Goal: Task Accomplishment & Management: Manage account settings

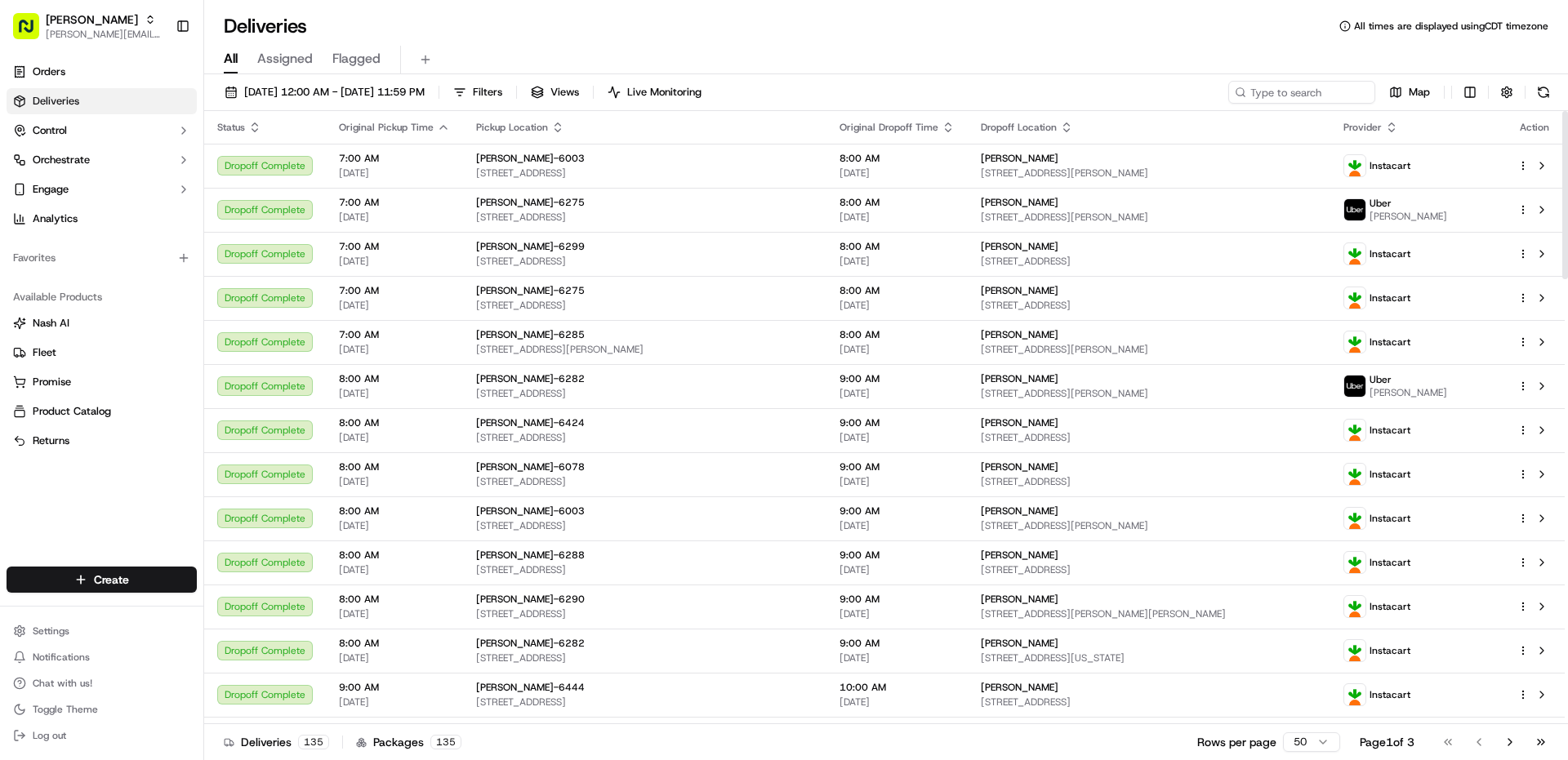
drag, startPoint x: 56, startPoint y: 24, endPoint x: 90, endPoint y: 98, distance: 81.4
click at [56, 24] on span "[PERSON_NAME]" at bounding box center [91, 20] width 92 height 16
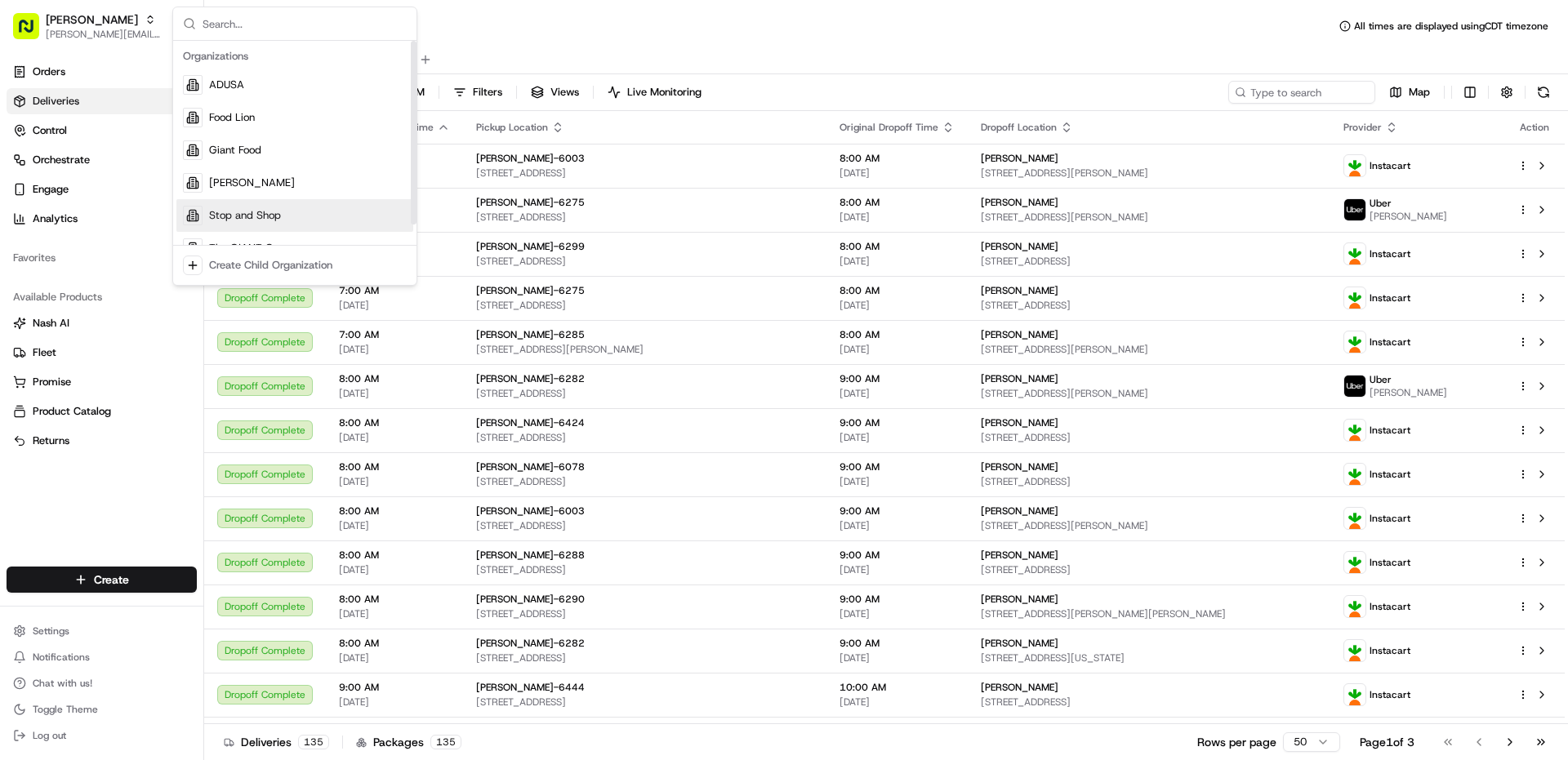
click at [249, 220] on span "Stop and Shop" at bounding box center [245, 216] width 72 height 14
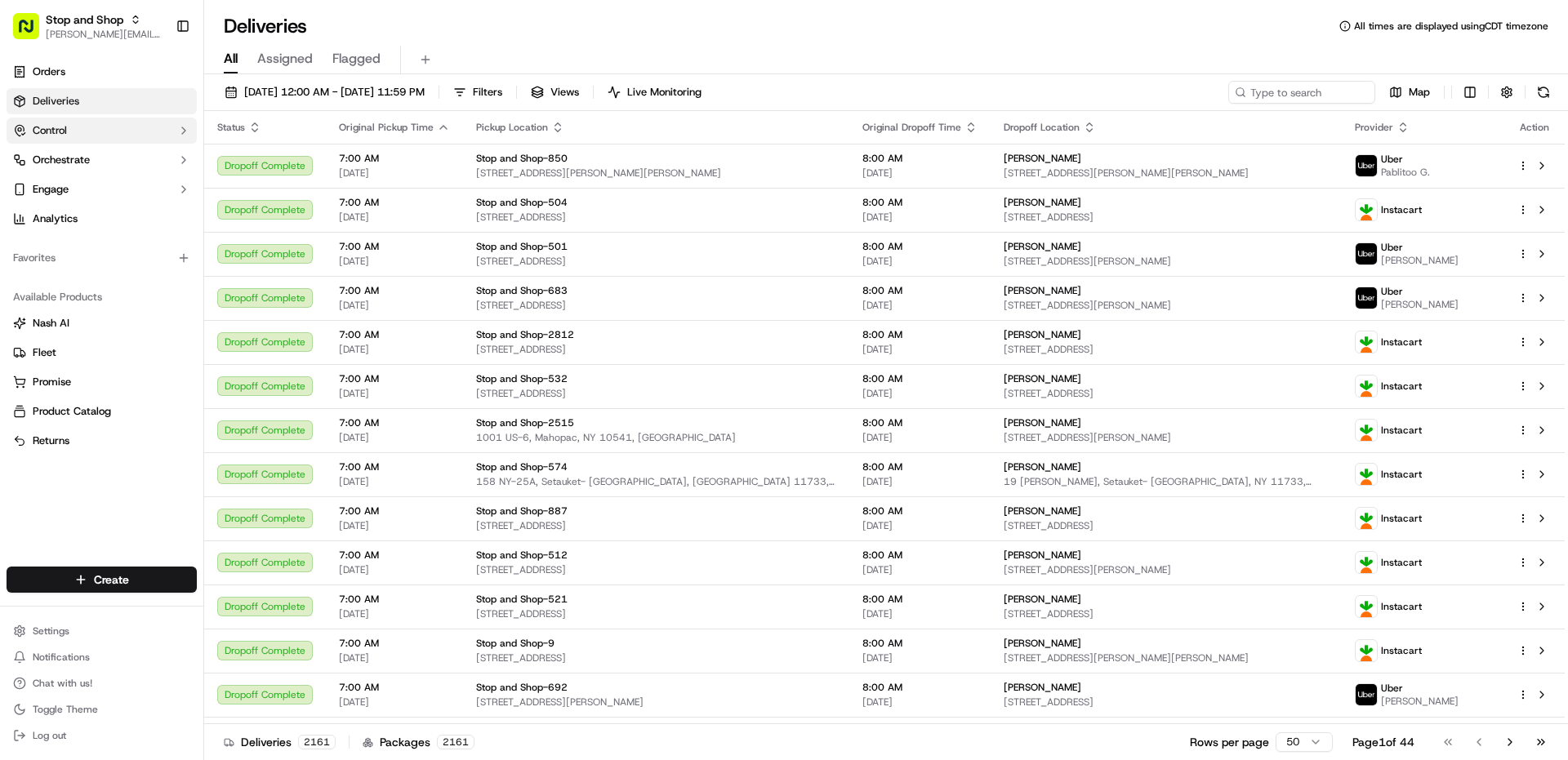
click at [76, 141] on button "Control" at bounding box center [101, 130] width 191 height 26
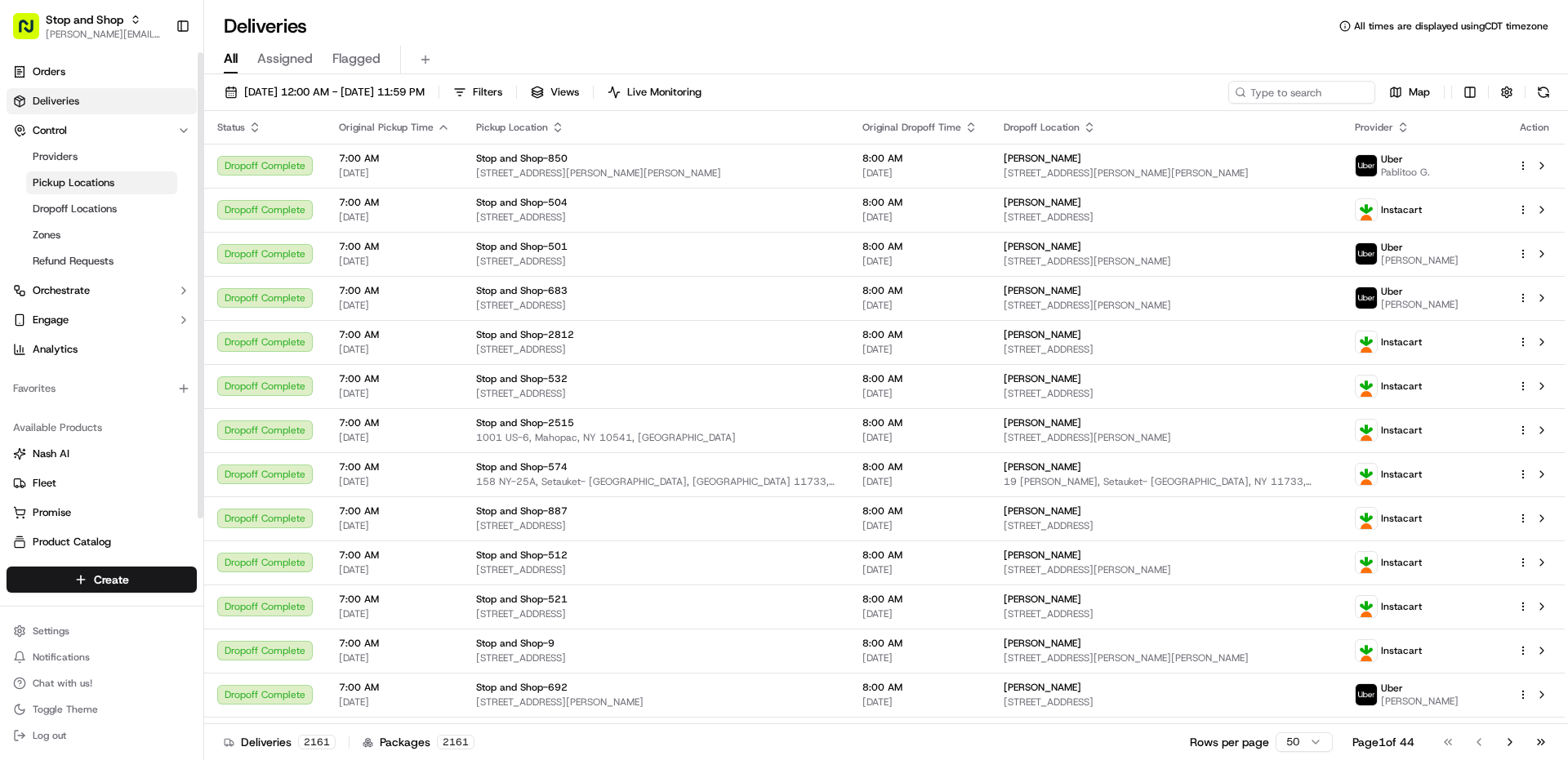
click at [75, 176] on span "Pickup Locations" at bounding box center [72, 183] width 81 height 14
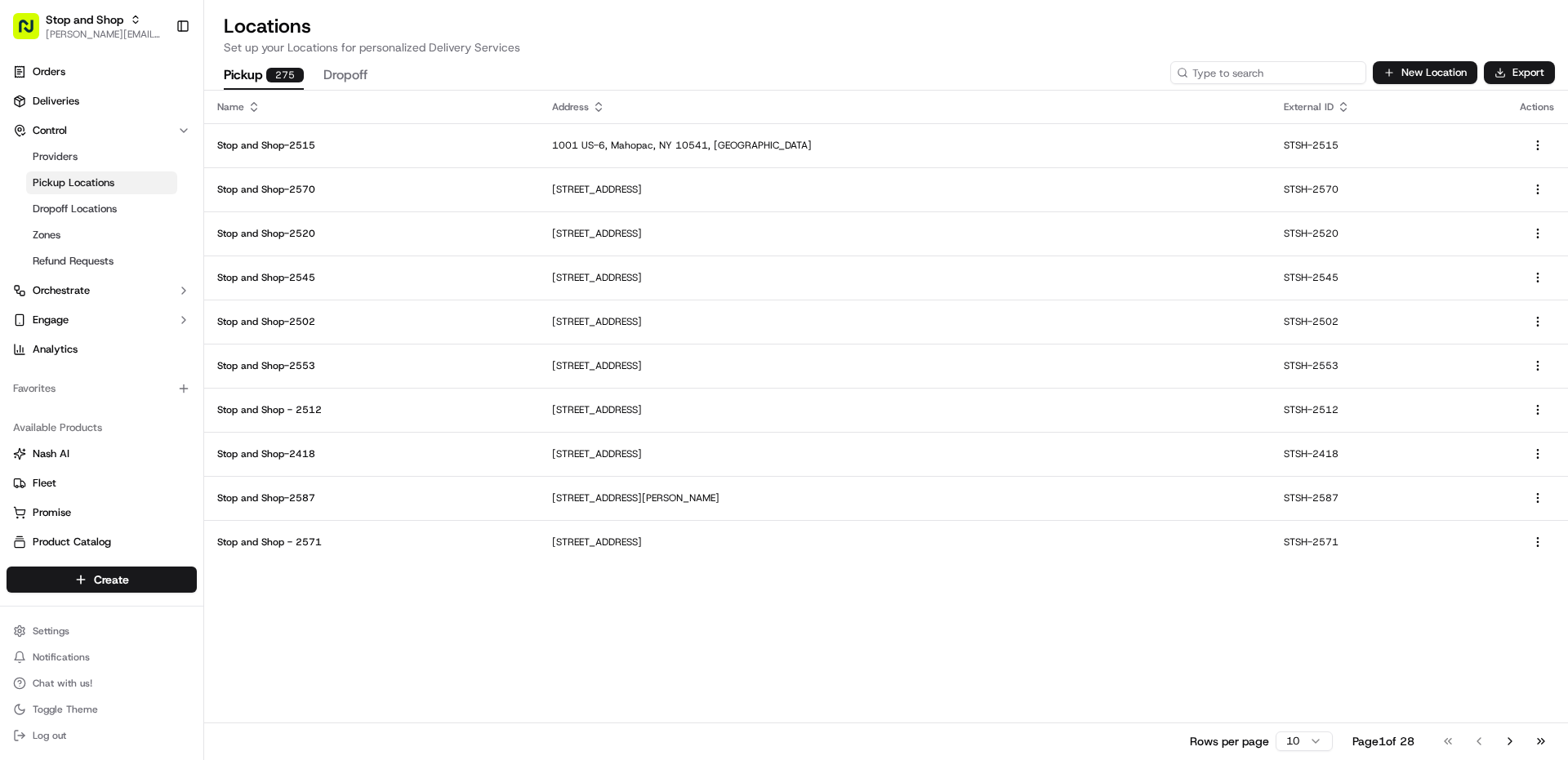
click at [1277, 82] on input at bounding box center [1267, 73] width 196 height 23
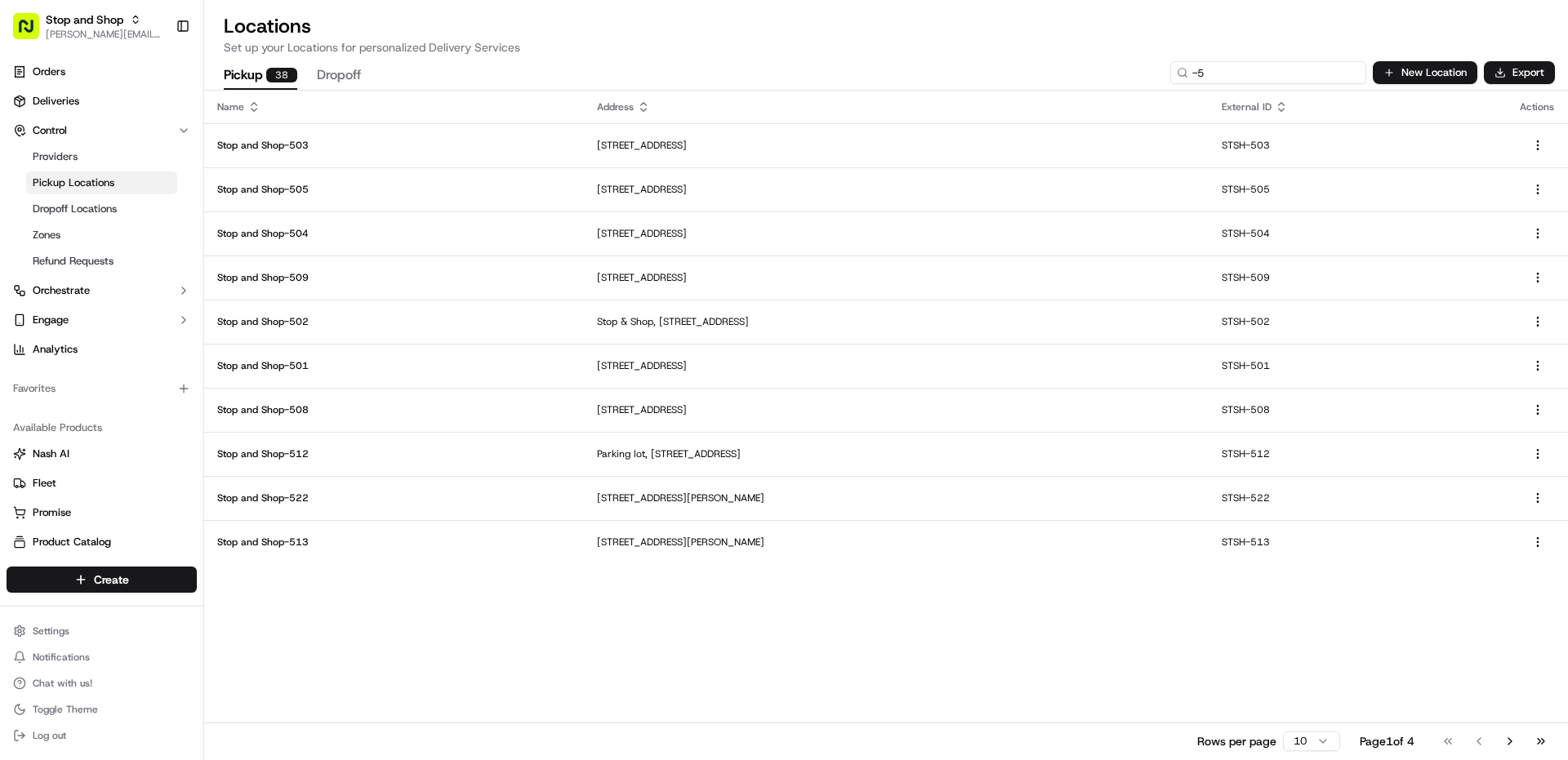
drag, startPoint x: 1220, startPoint y: 72, endPoint x: 1143, endPoint y: 71, distance: 77.0
click at [1144, 72] on div "Pickup 38 Dropoff -5 New Location Export" at bounding box center [886, 73] width 1364 height 34
type input "-5"
click at [1288, 738] on html "Stop and Shop [PERSON_NAME][EMAIL_ADDRESS][PERSON_NAME][DOMAIN_NAME] Toggle Sid…" at bounding box center [784, 380] width 1568 height 760
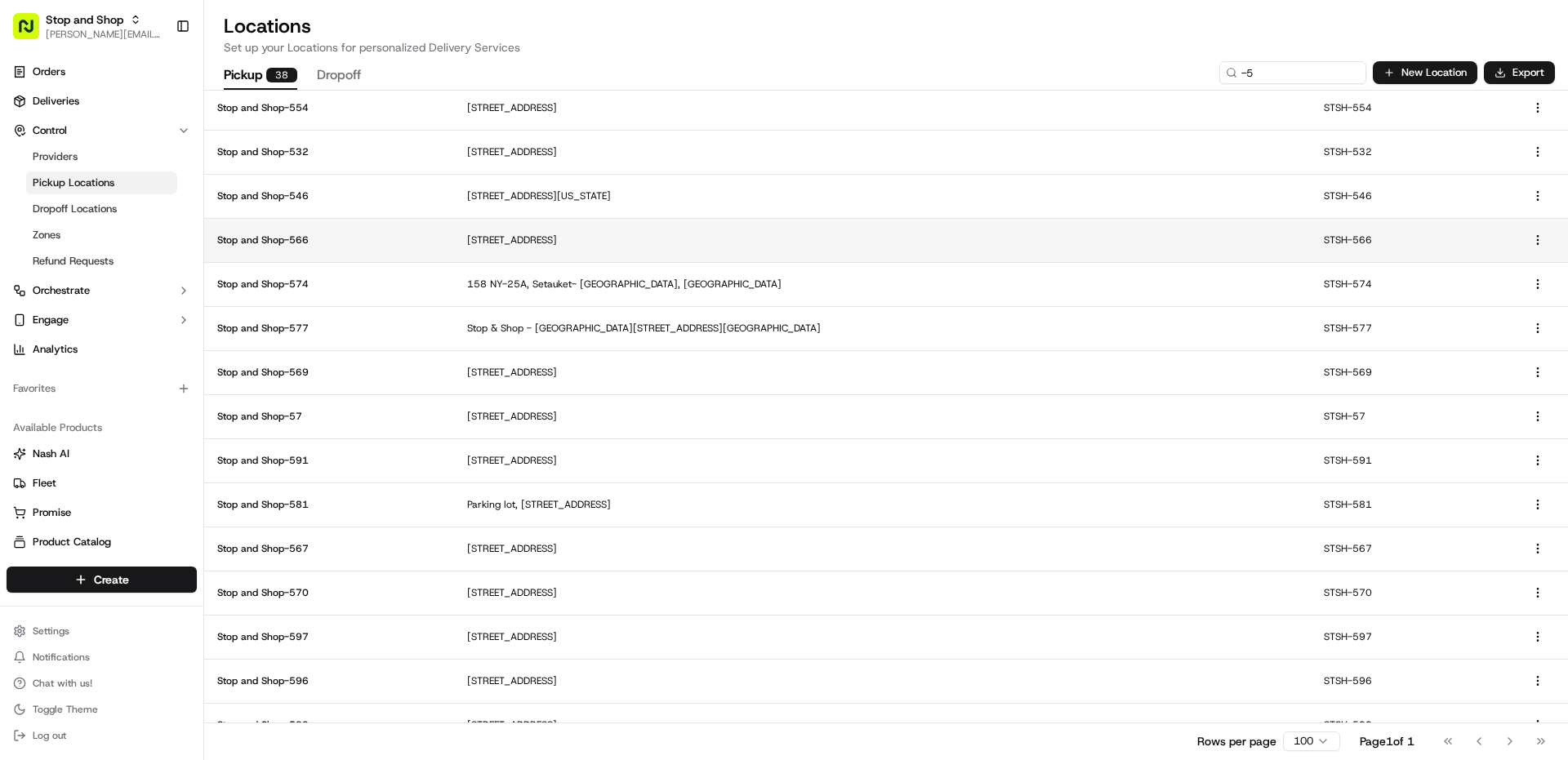
scroll to position [1077, 0]
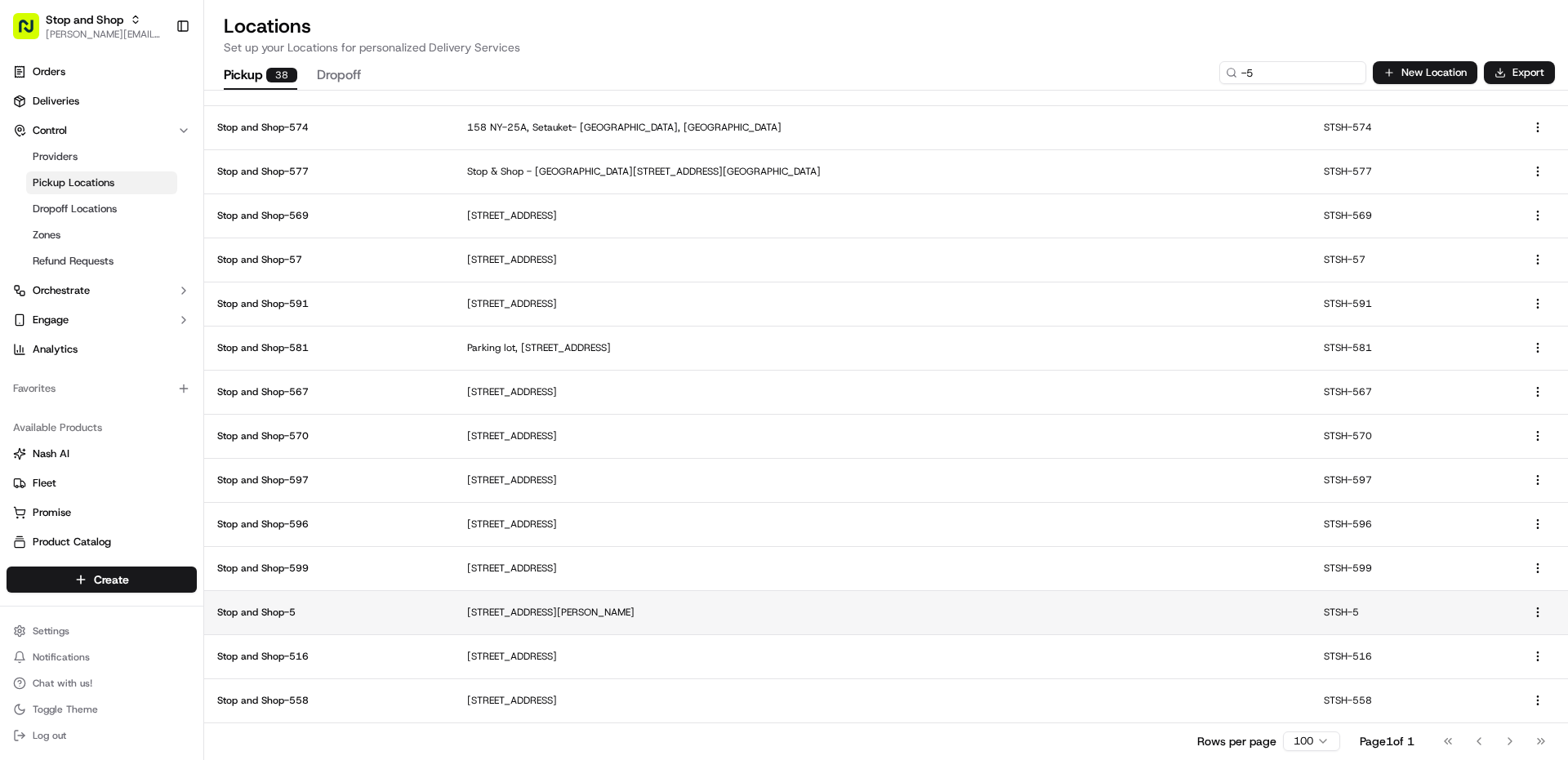
click at [929, 610] on p "[STREET_ADDRESS][PERSON_NAME]" at bounding box center [882, 612] width 831 height 13
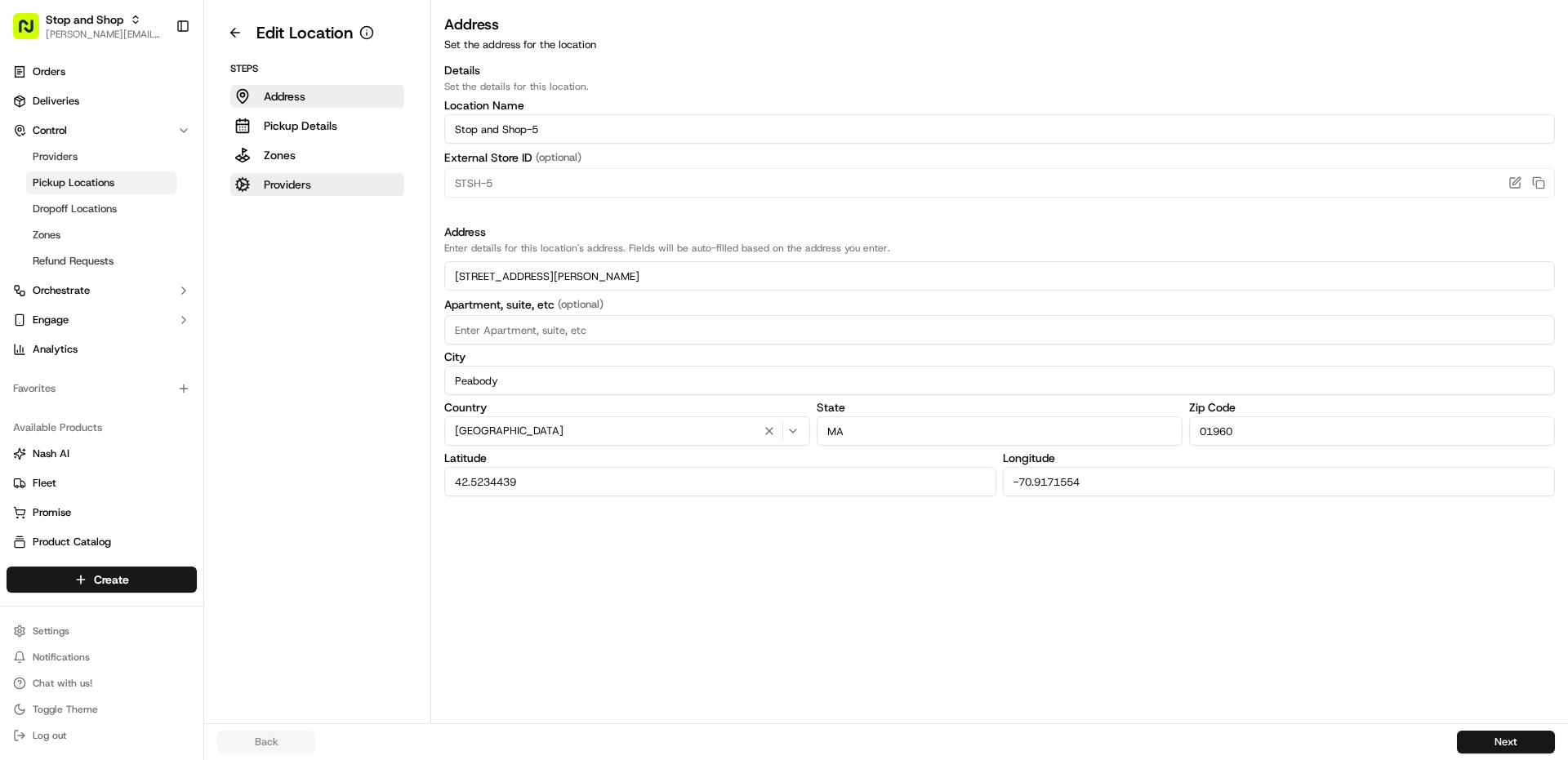
click at [331, 186] on button "Providers" at bounding box center [317, 184] width 174 height 23
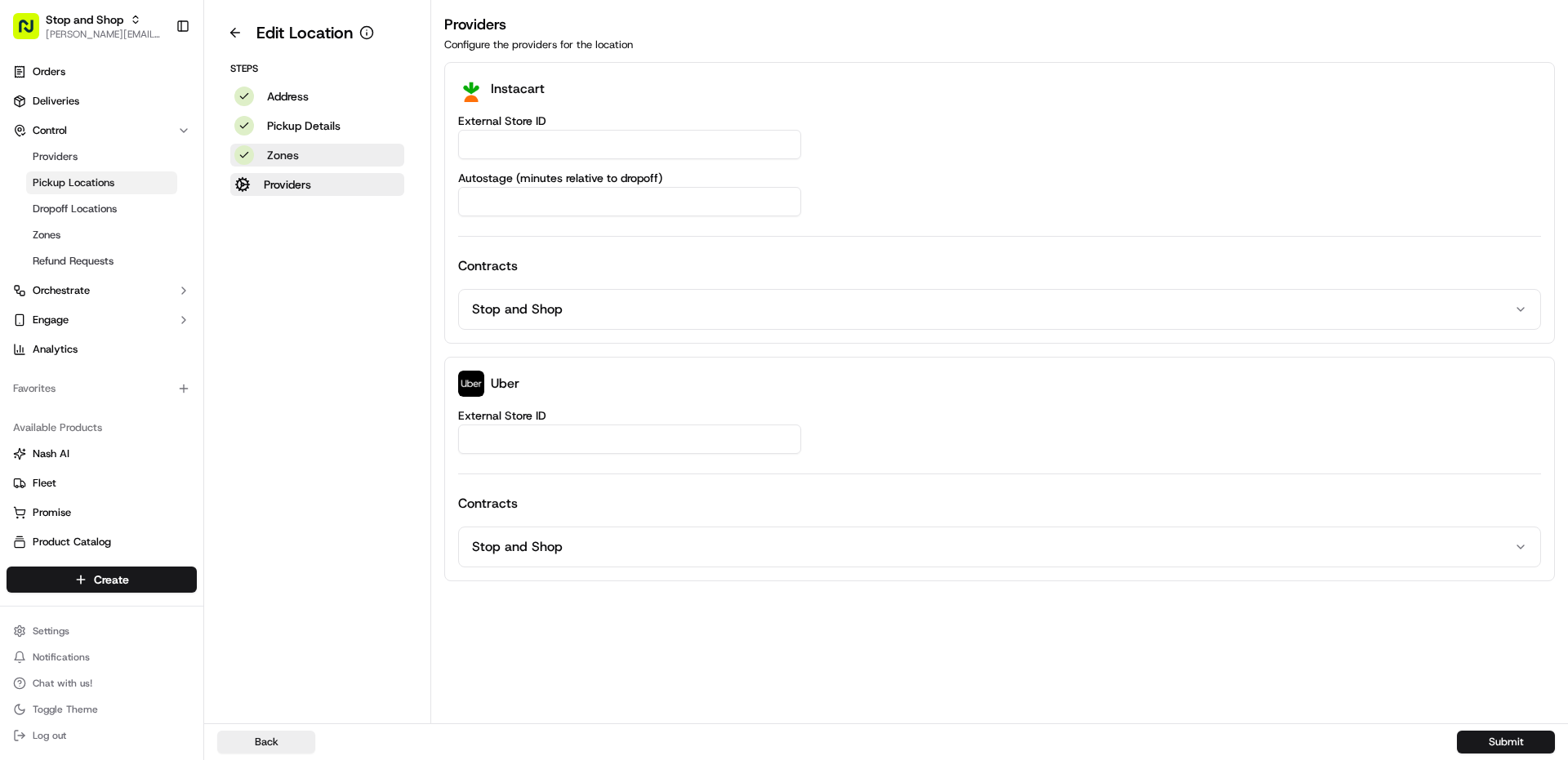
click at [341, 165] on button "Zones" at bounding box center [317, 156] width 174 height 23
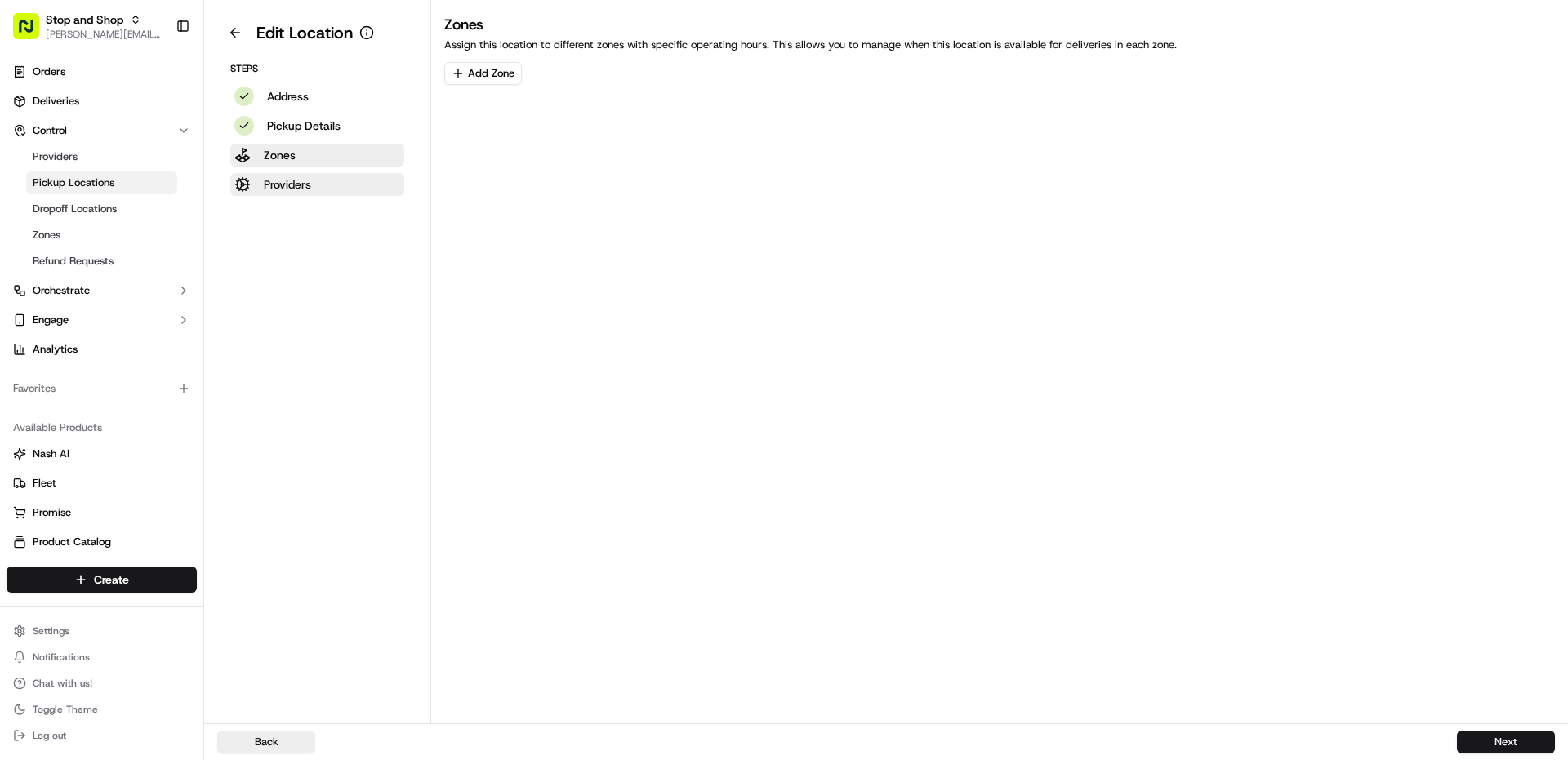
click at [342, 182] on button "Providers" at bounding box center [317, 184] width 174 height 23
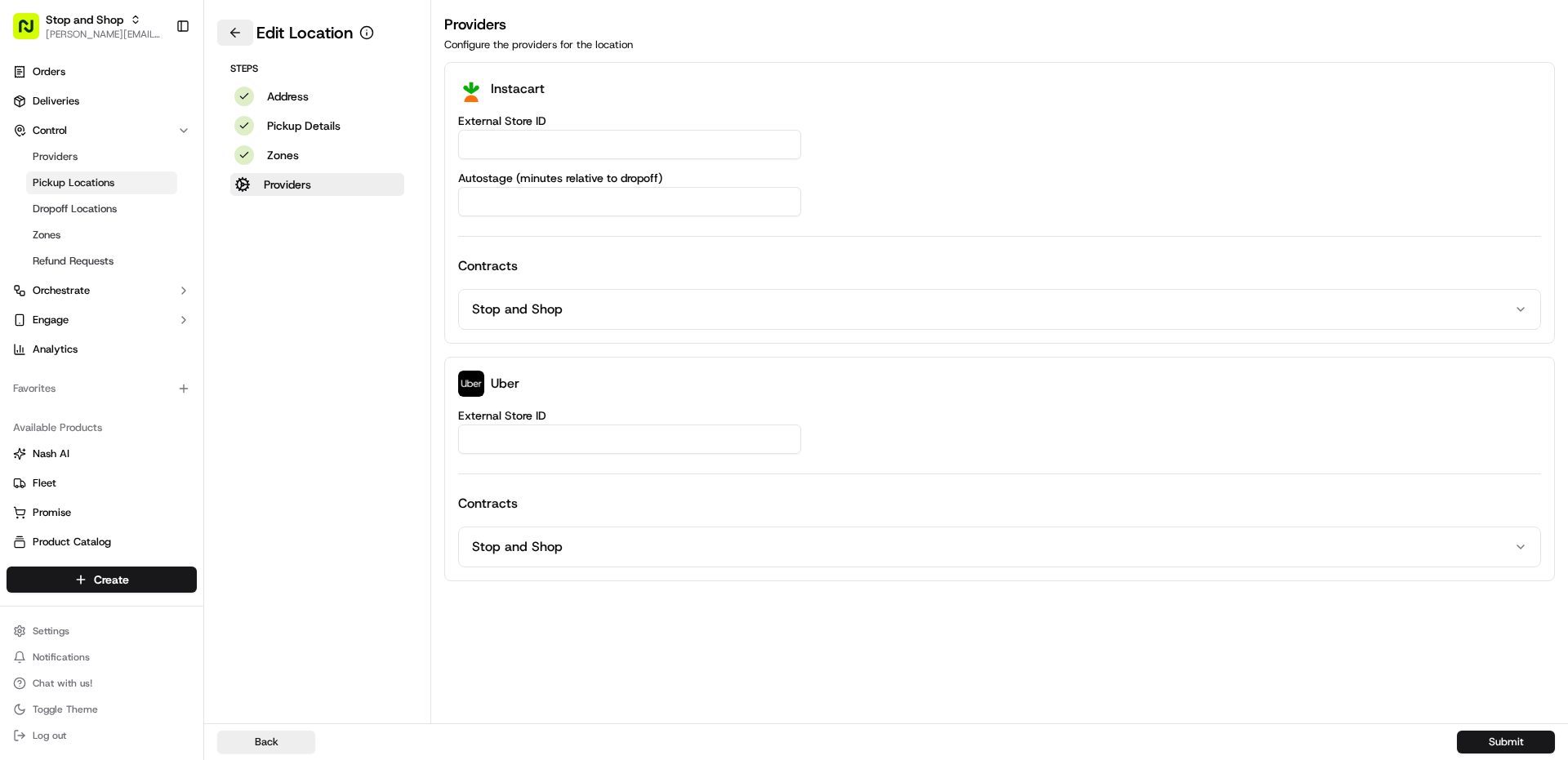
click at [221, 27] on button at bounding box center [235, 32] width 36 height 26
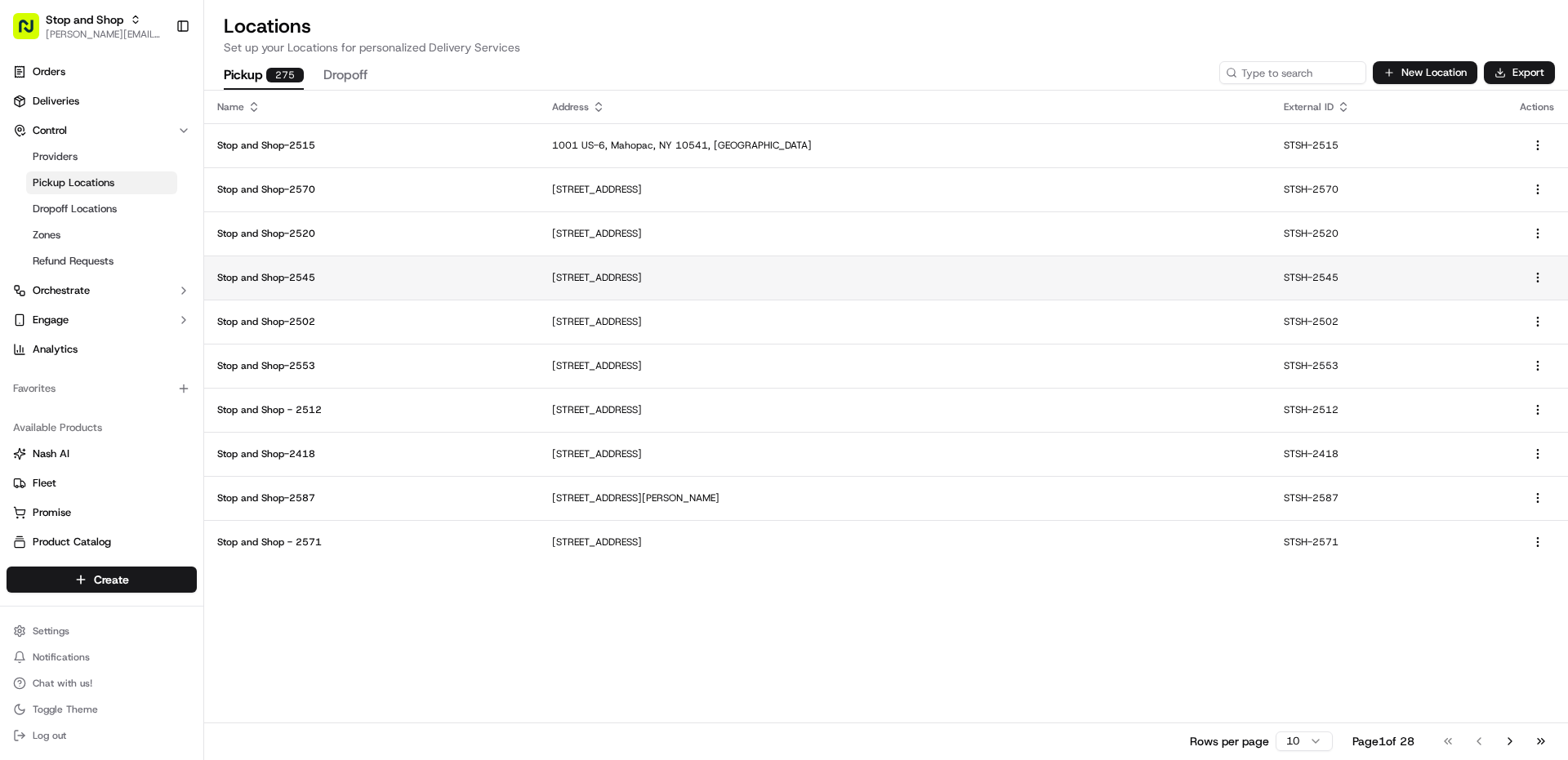
click at [419, 290] on td "Stop and Shop-2545" at bounding box center [371, 278] width 335 height 44
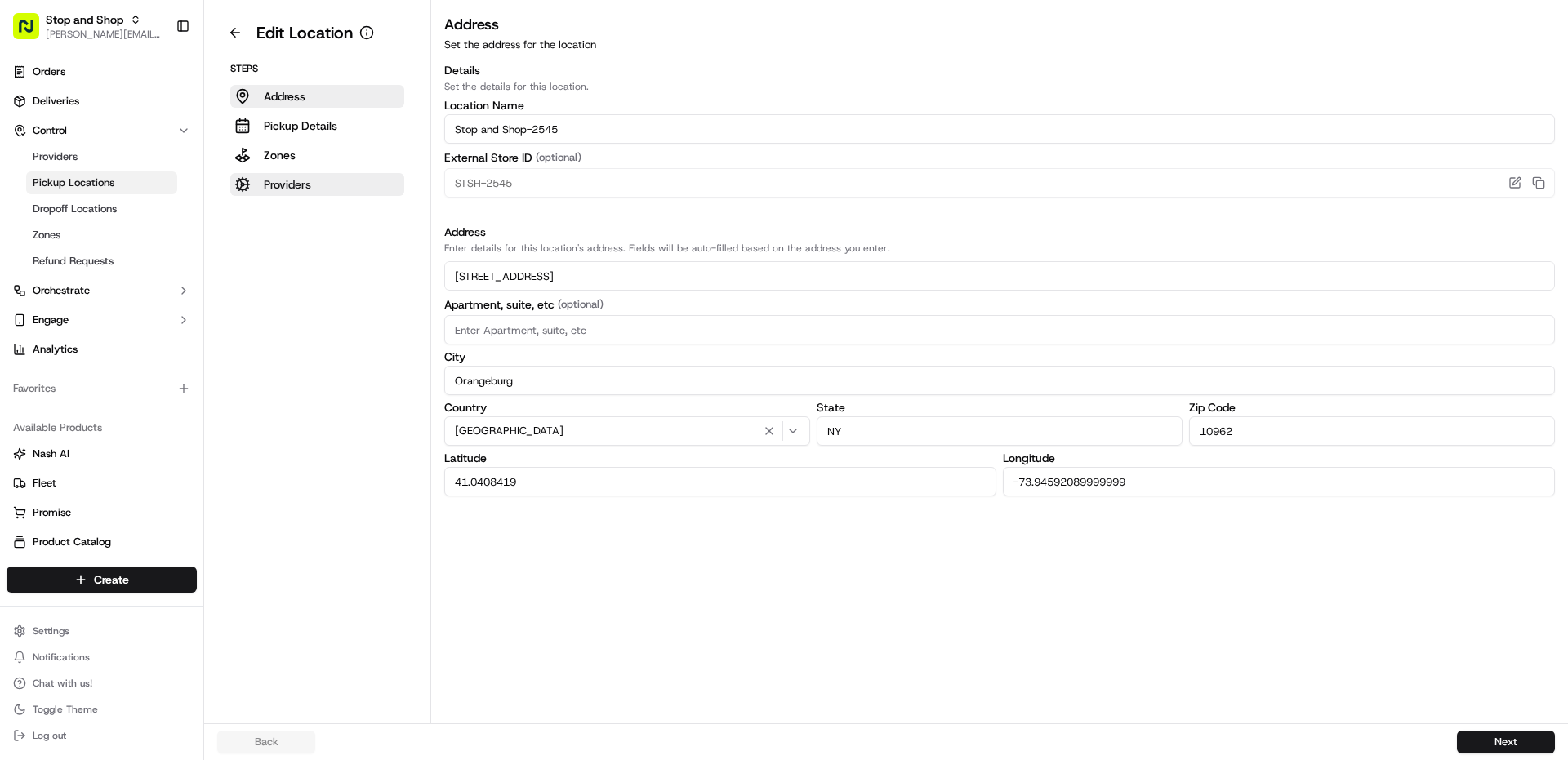
click at [358, 180] on button "Providers" at bounding box center [317, 184] width 174 height 23
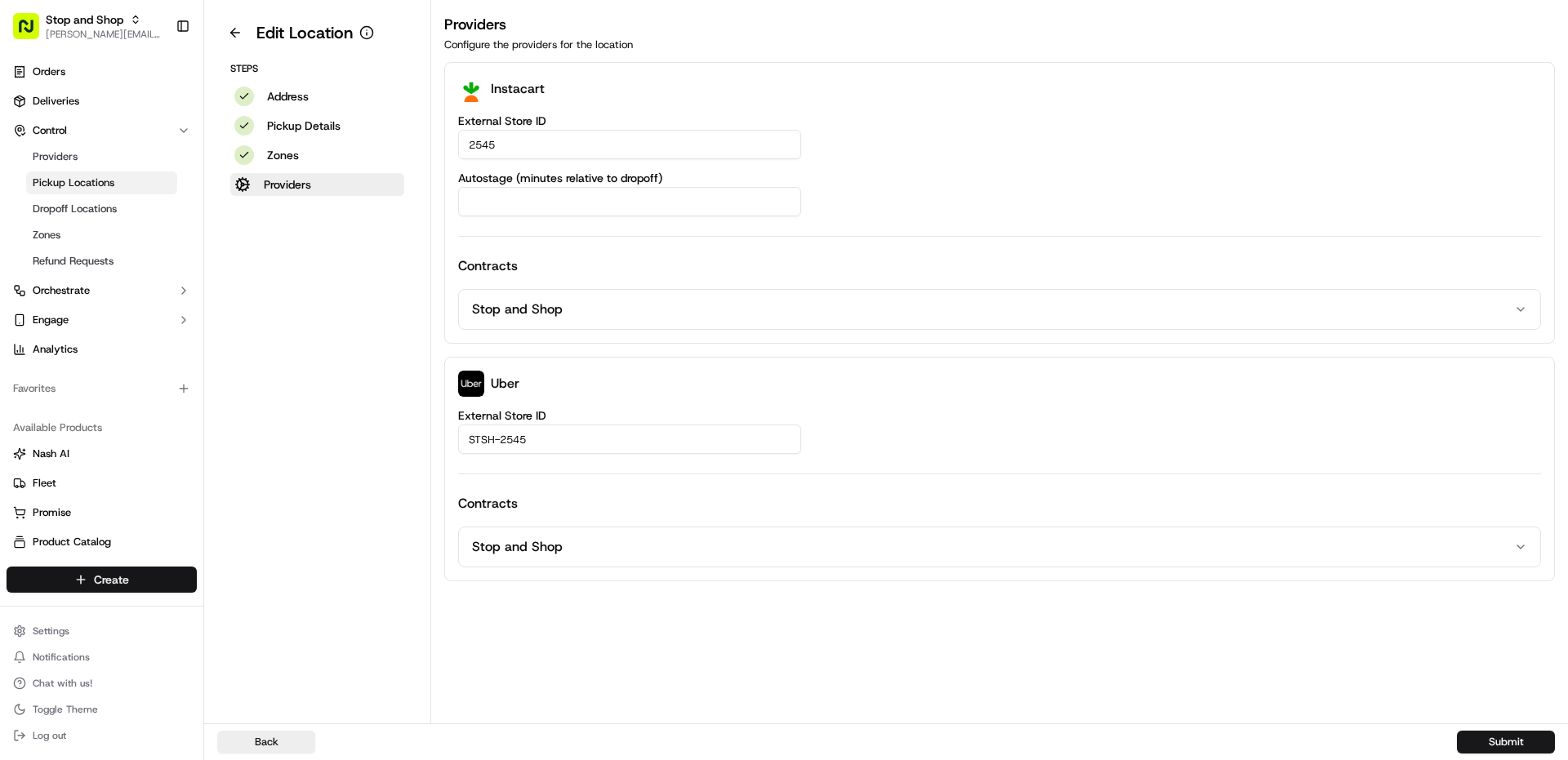
click at [173, 581] on html "Stop and Shop [PERSON_NAME][EMAIL_ADDRESS][PERSON_NAME][DOMAIN_NAME] Toggle Sid…" at bounding box center [784, 380] width 1568 height 760
click at [251, 664] on link "CSV Upload" at bounding box center [294, 669] width 182 height 30
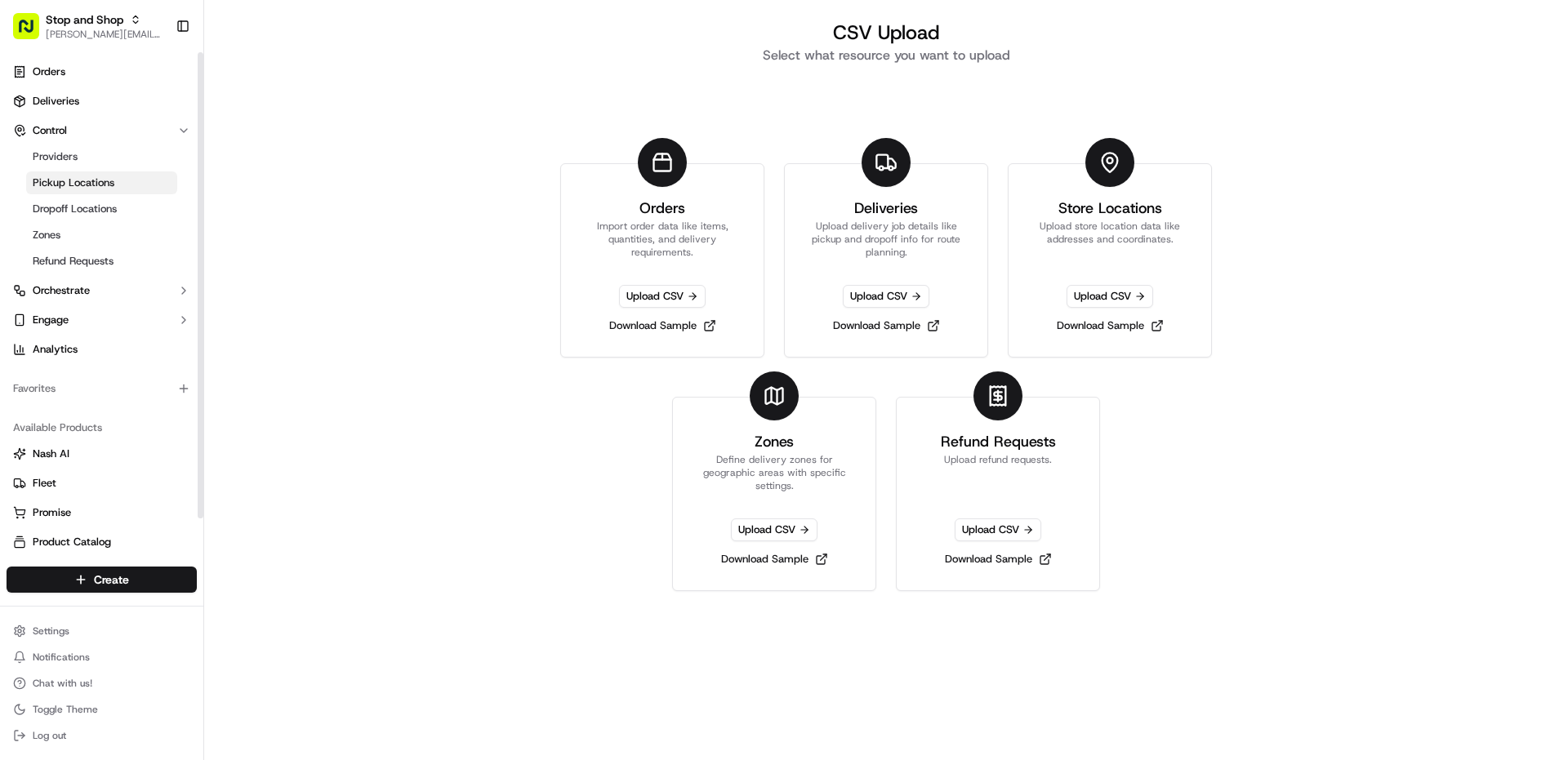
click at [69, 178] on span "Pickup Locations" at bounding box center [72, 183] width 81 height 14
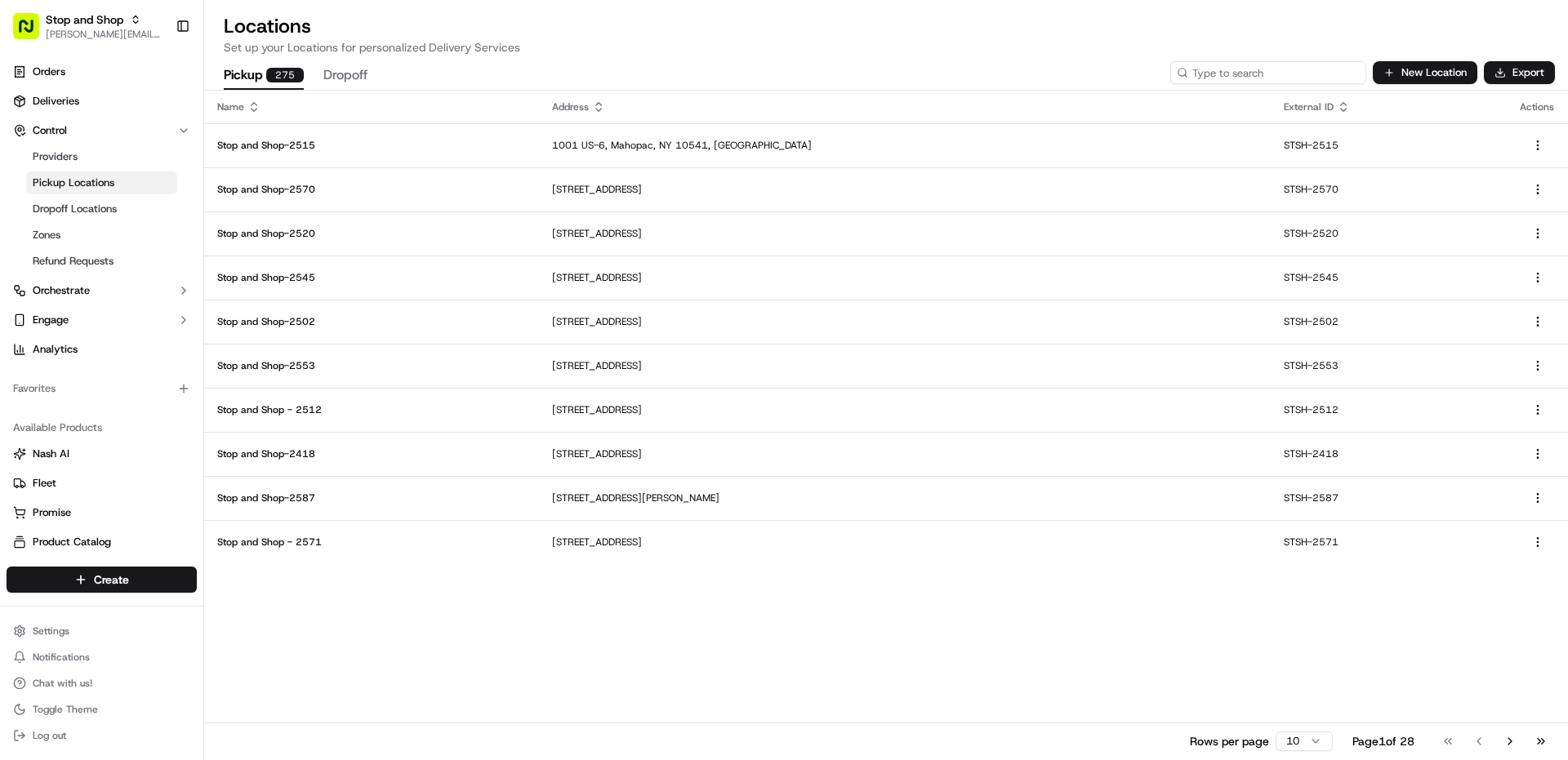
click at [1300, 77] on input at bounding box center [1267, 73] width 196 height 23
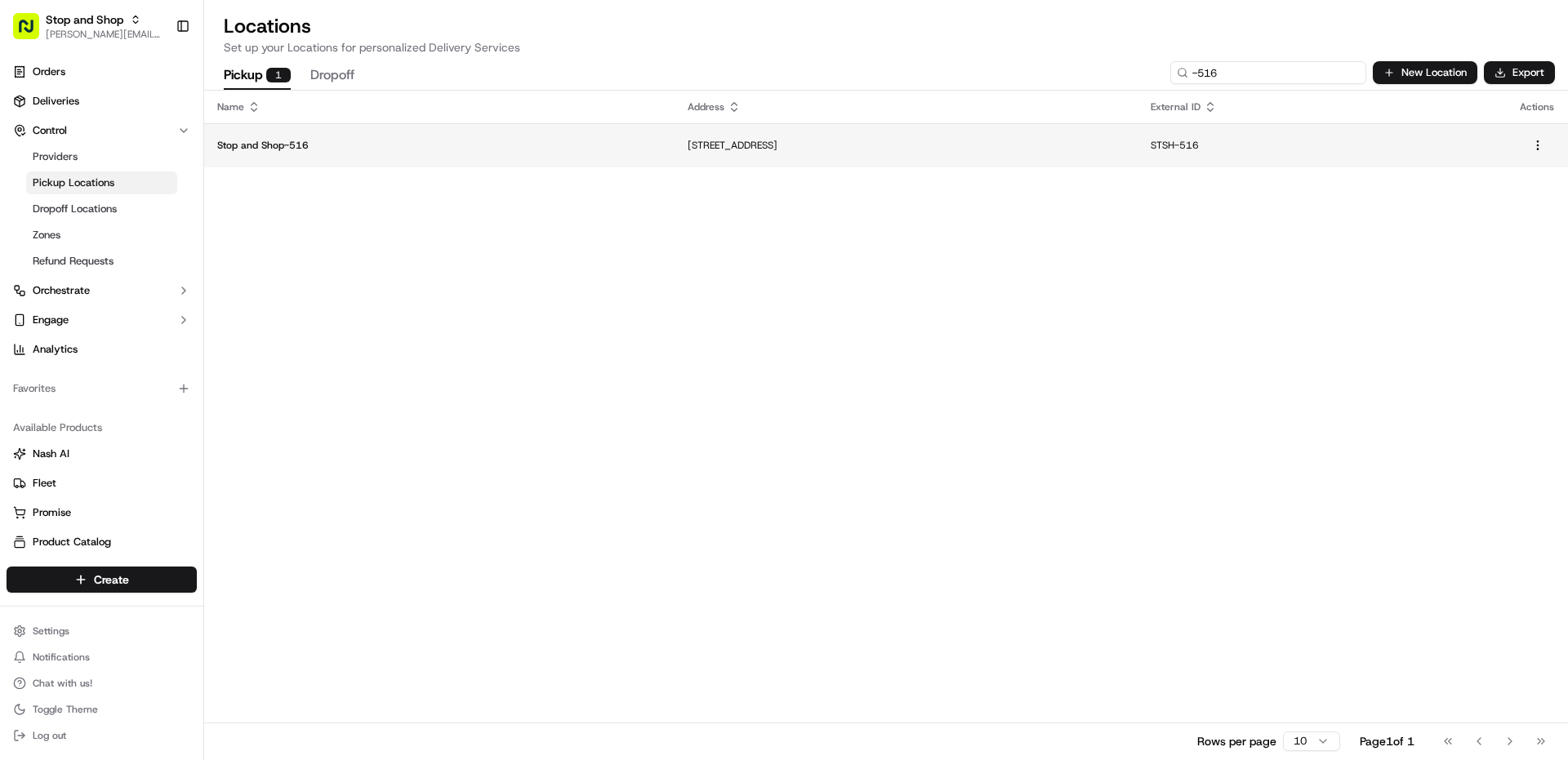
type input "-516"
click at [516, 141] on p "Stop and Shop-516" at bounding box center [439, 145] width 444 height 13
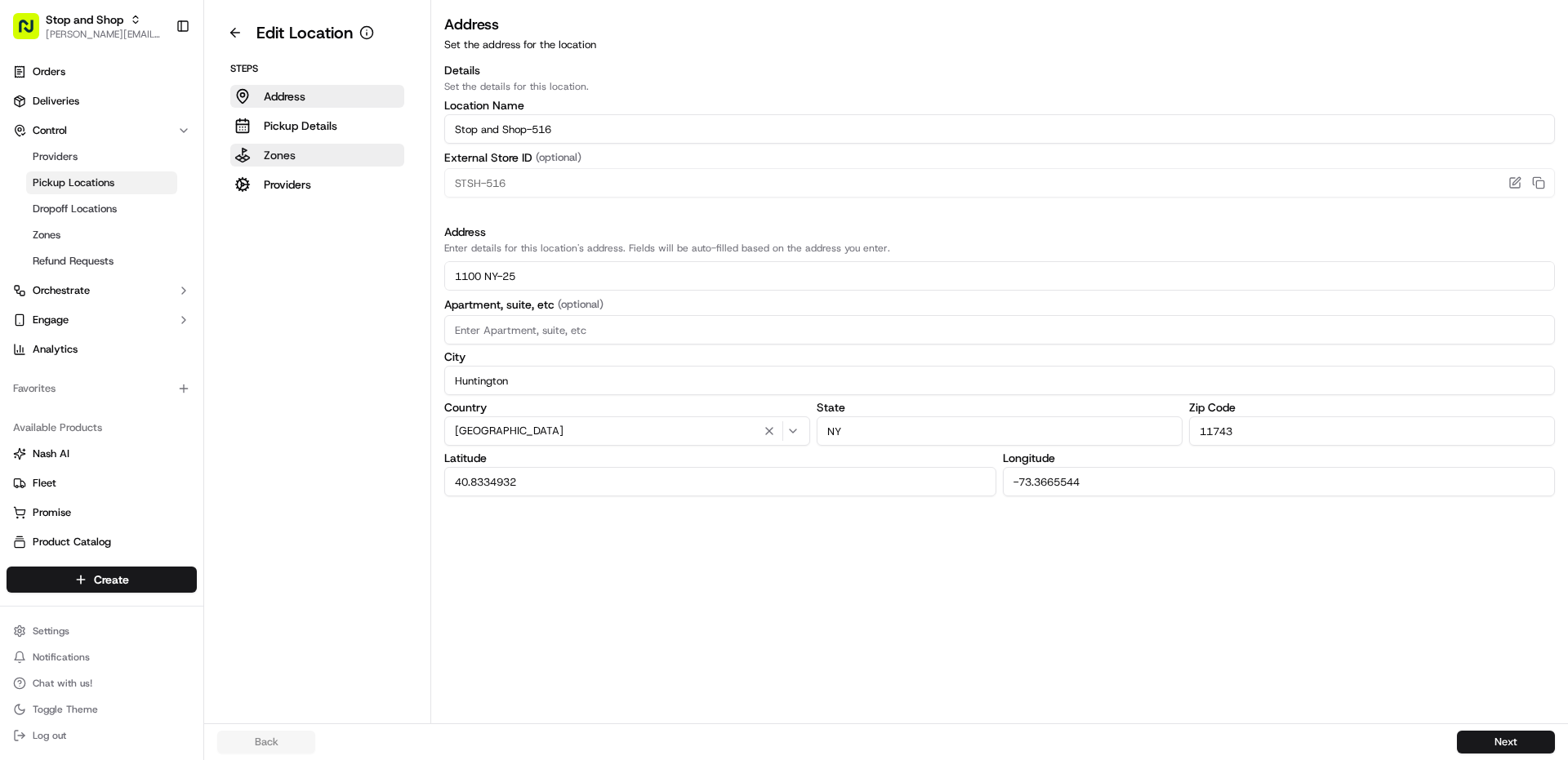
click at [297, 159] on button "Zones" at bounding box center [317, 156] width 174 height 23
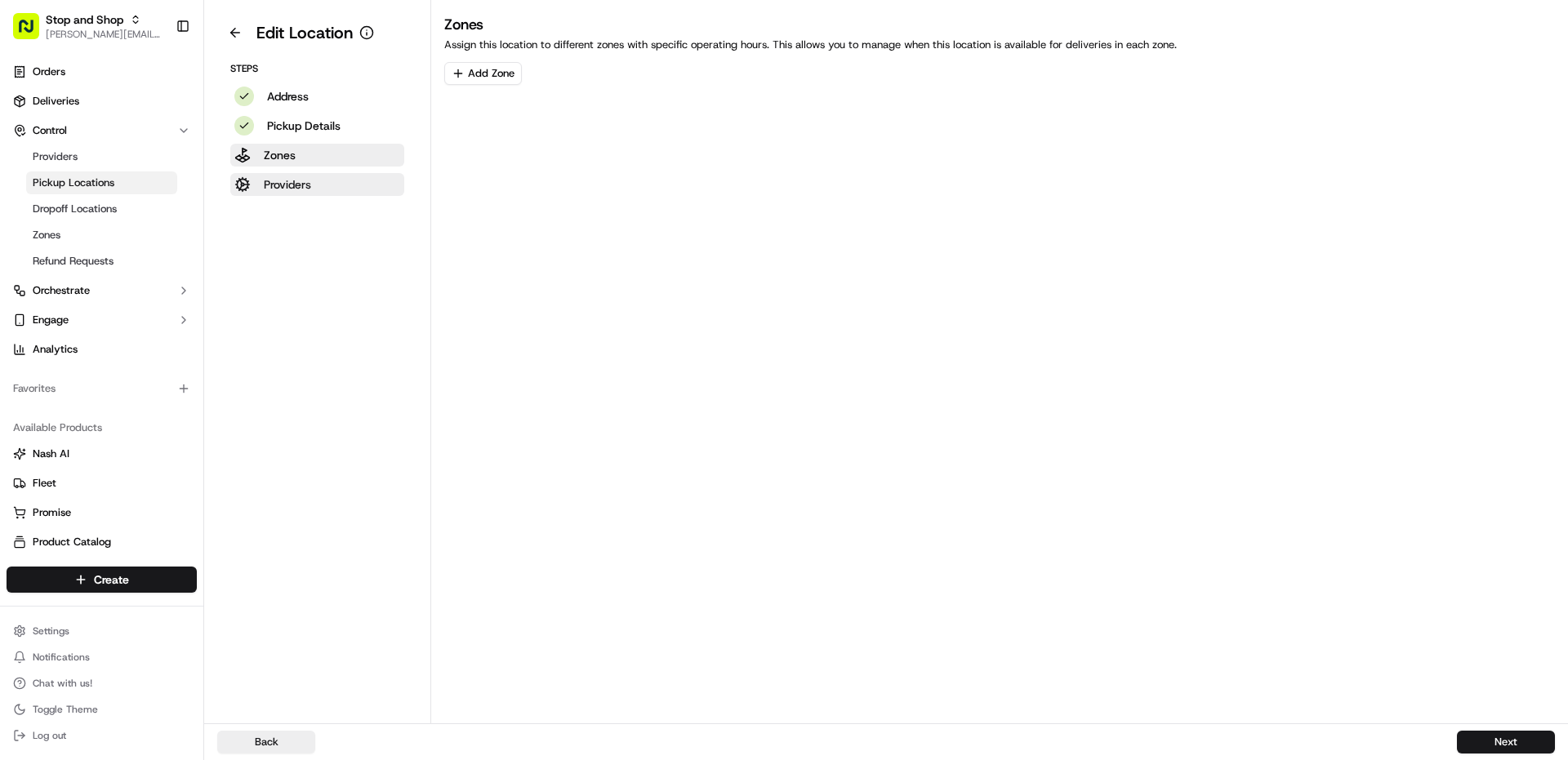
click at [297, 182] on p "Providers" at bounding box center [287, 184] width 47 height 16
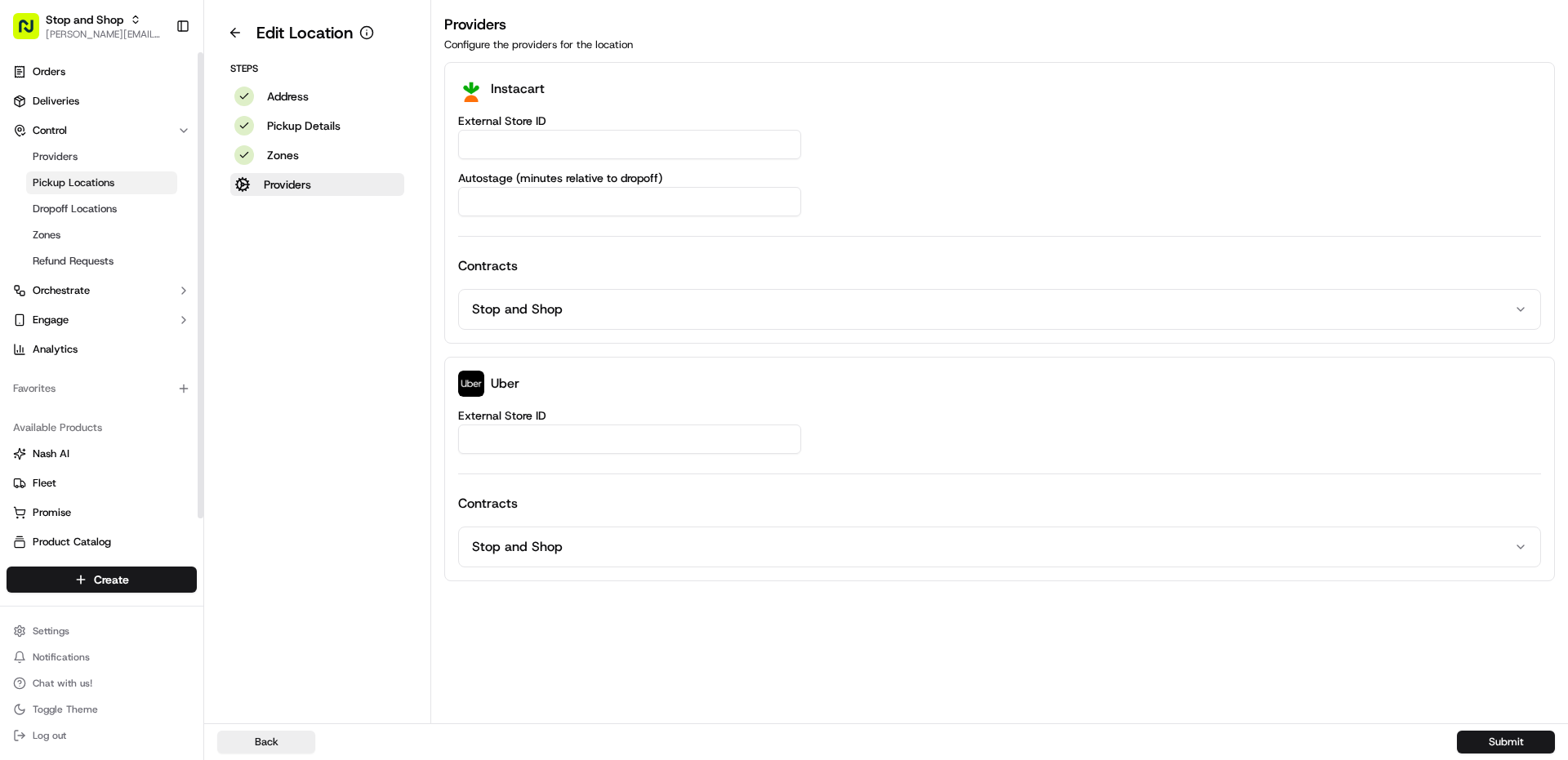
click at [107, 179] on span "Pickup Locations" at bounding box center [72, 183] width 81 height 14
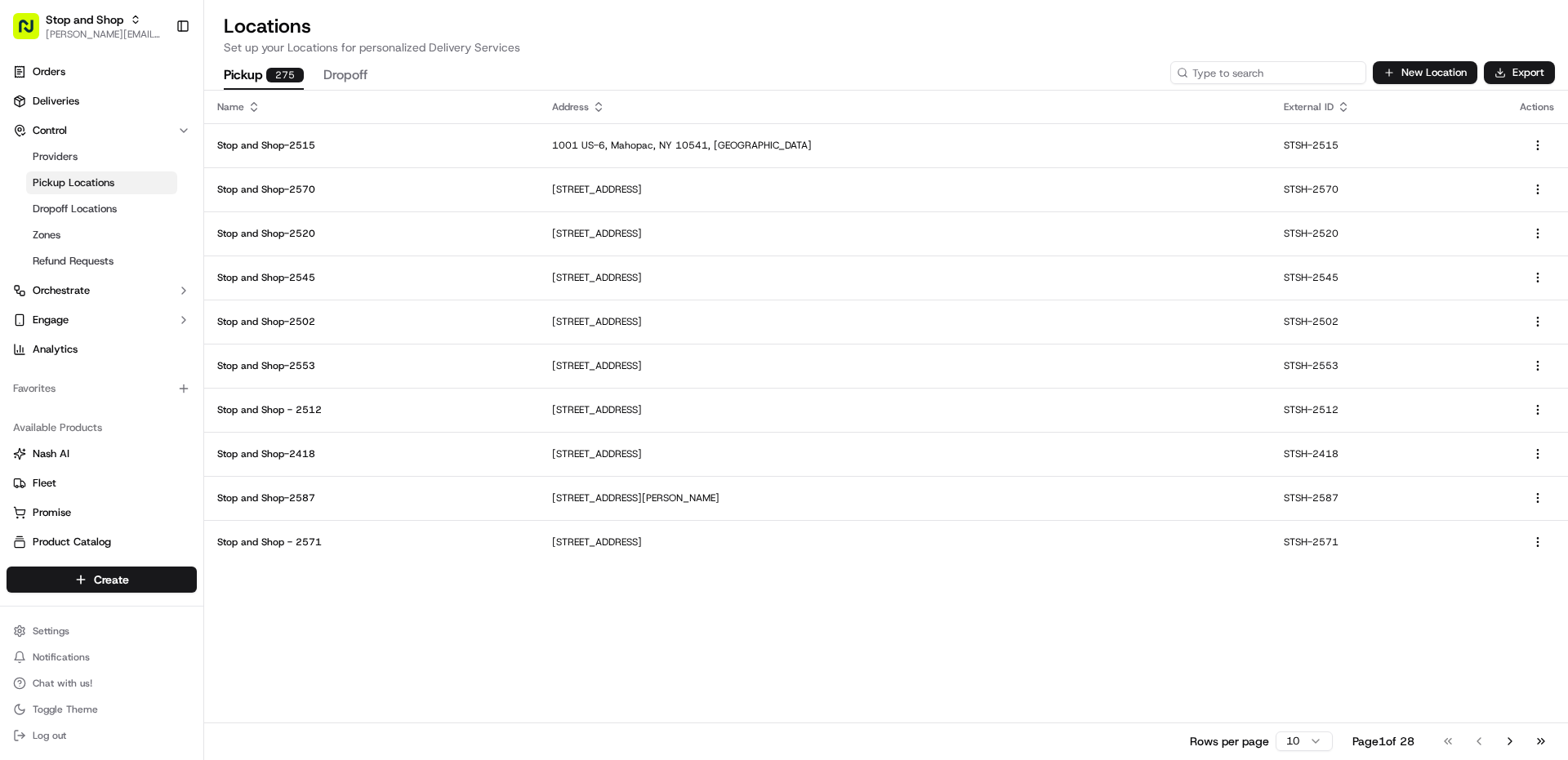
click at [1289, 80] on input at bounding box center [1267, 73] width 196 height 23
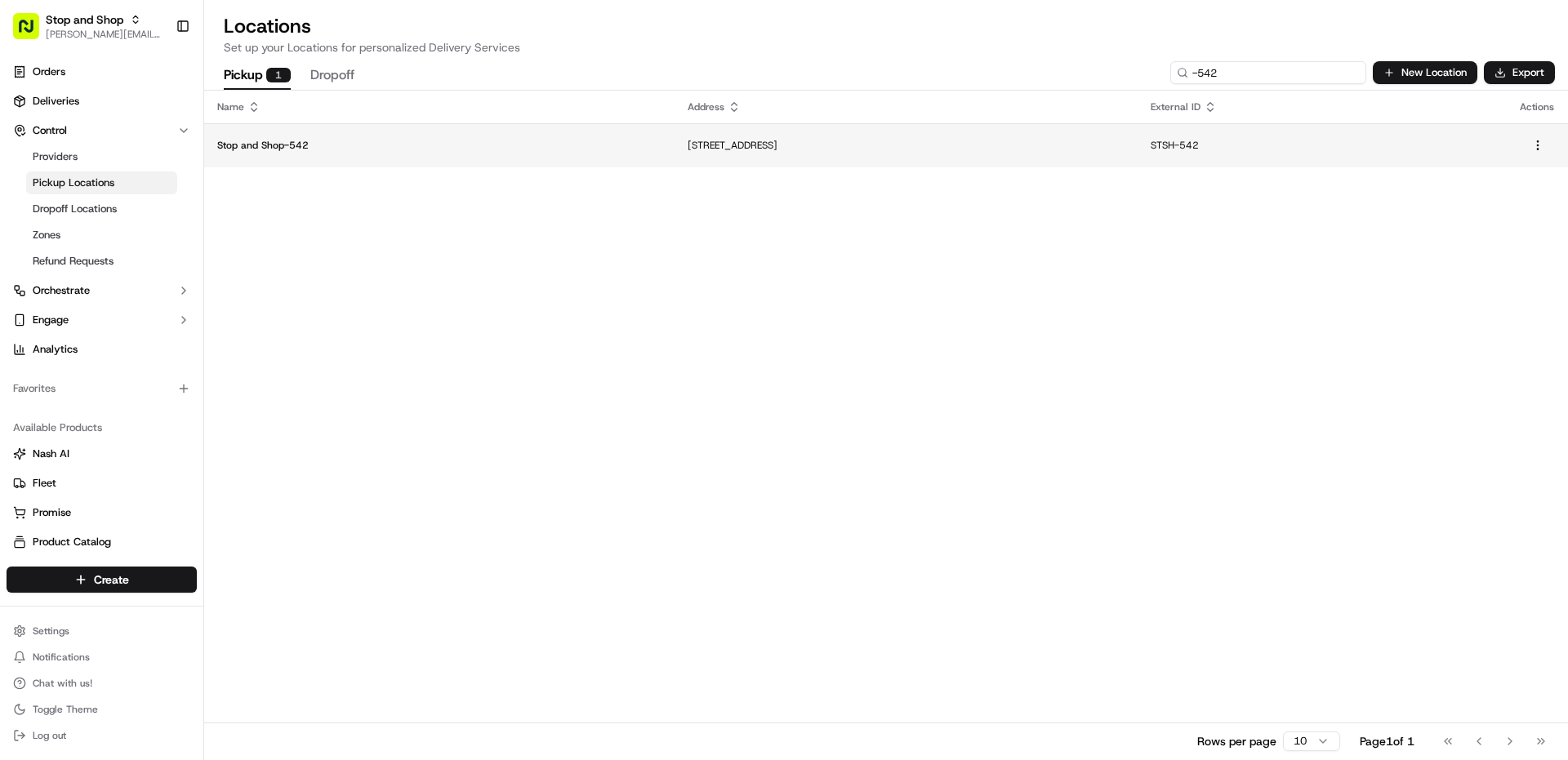
type input "-542"
click at [680, 167] on td "[STREET_ADDRESS]" at bounding box center [907, 145] width 464 height 44
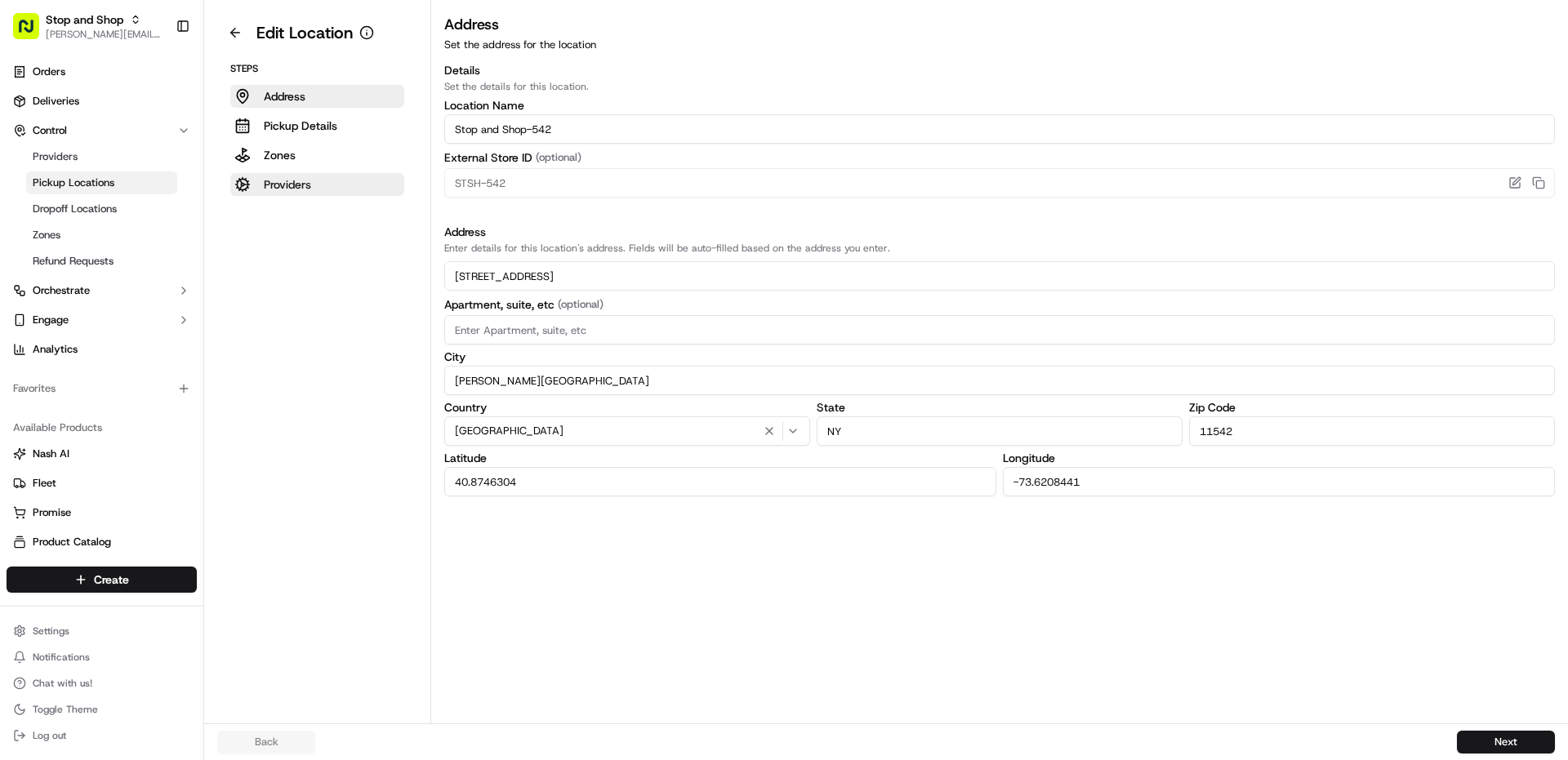
click at [349, 177] on button "Providers" at bounding box center [317, 184] width 174 height 23
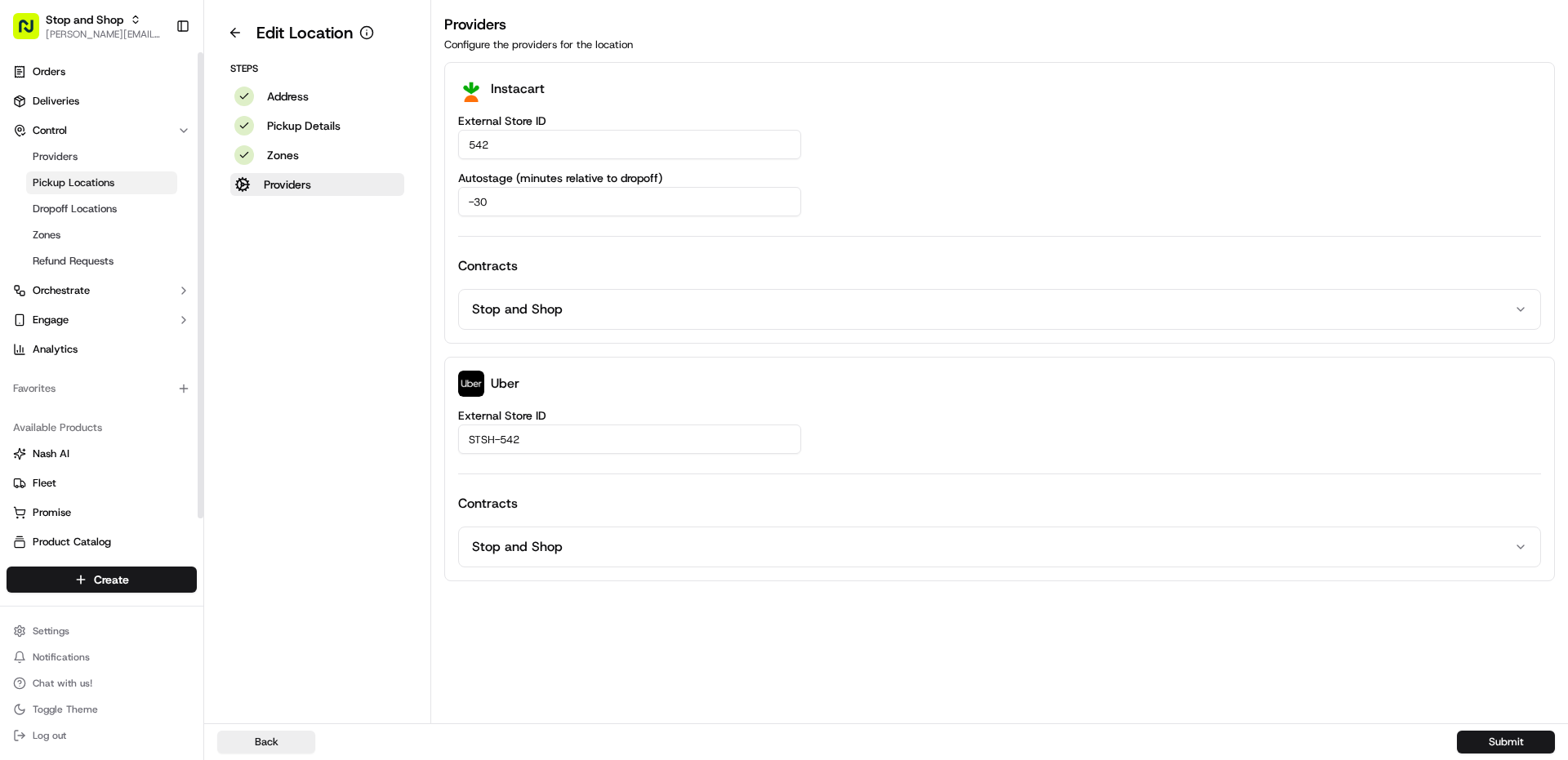
drag, startPoint x: 328, startPoint y: 347, endPoint x: 293, endPoint y: 312, distance: 49.5
click at [328, 346] on aside "Edit Location Steps Address Pickup Details Zones Providers" at bounding box center [318, 362] width 227 height 723
click at [229, 25] on button at bounding box center [235, 32] width 36 height 26
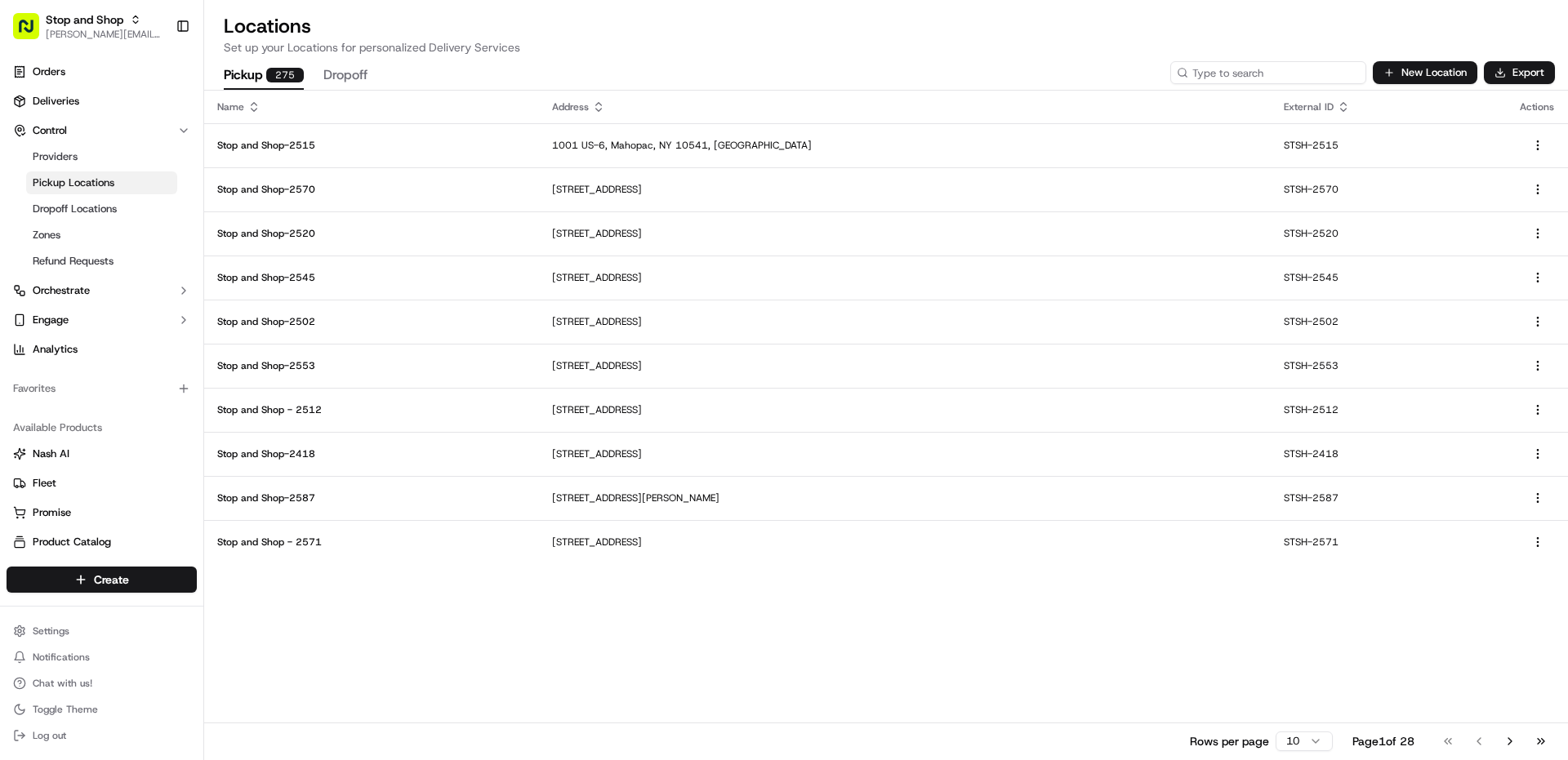
click at [1272, 70] on input at bounding box center [1267, 73] width 196 height 23
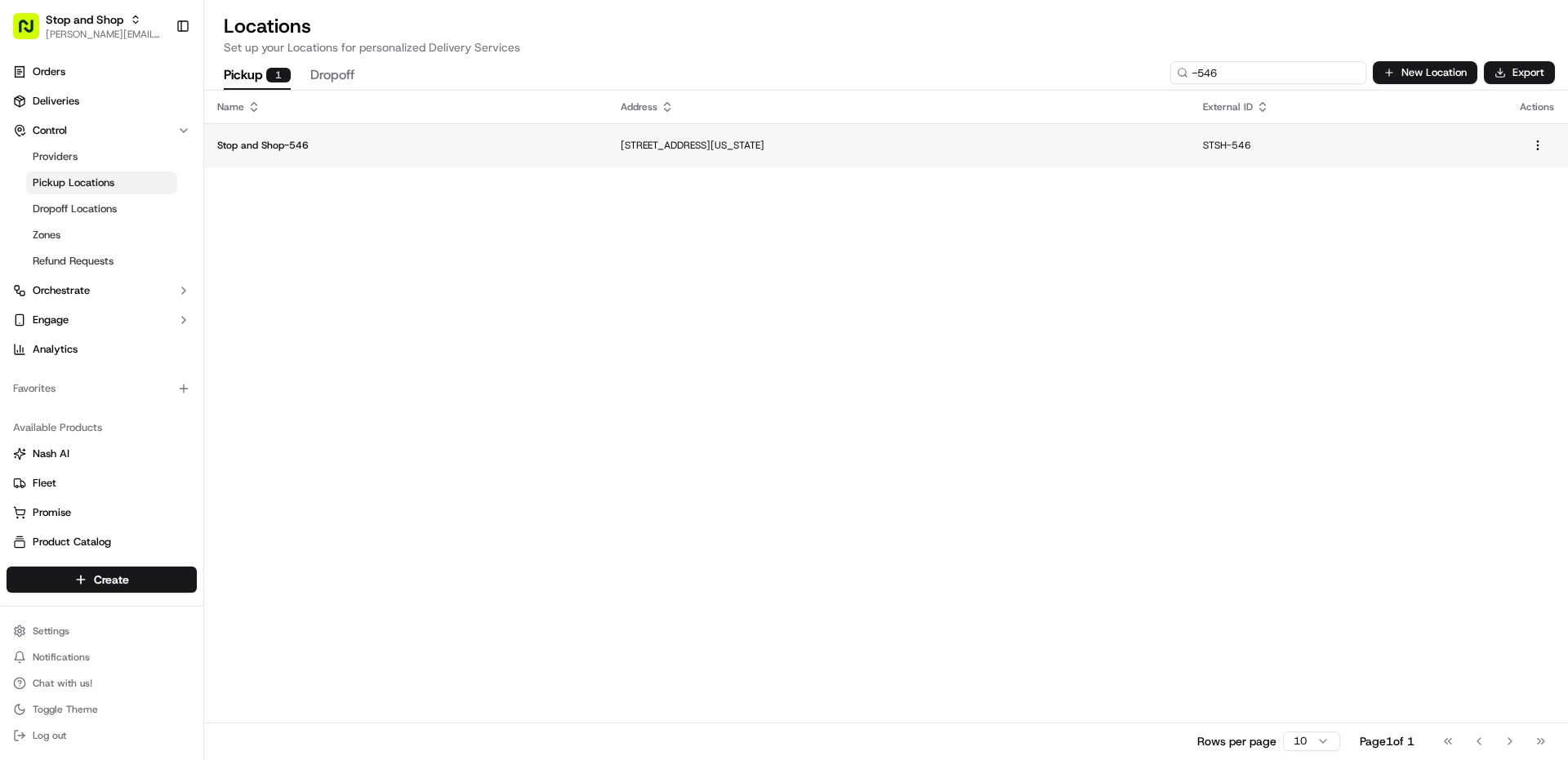
type input "-546"
click at [620, 148] on p "[STREET_ADDRESS][US_STATE]" at bounding box center [898, 145] width 556 height 13
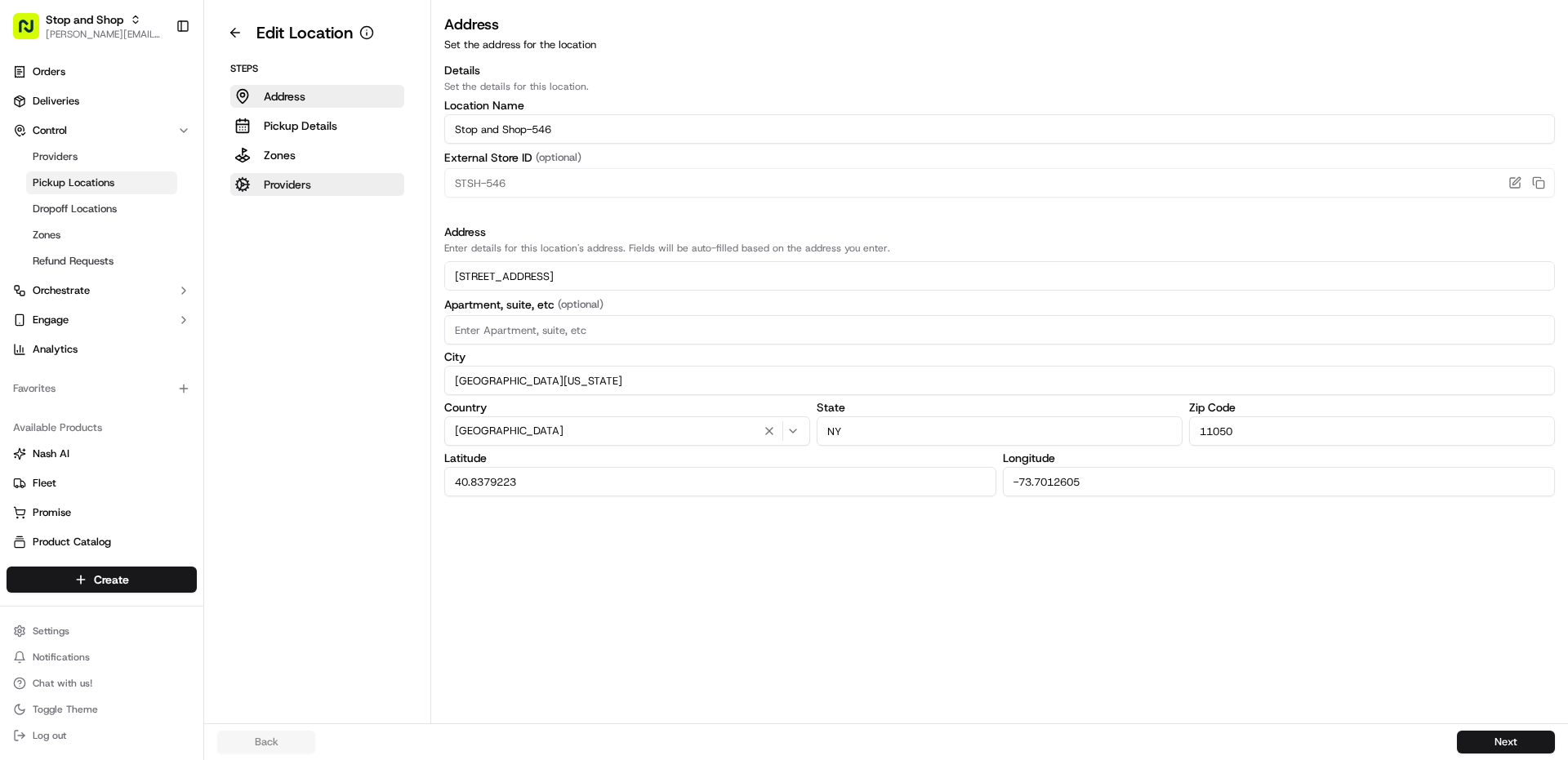
click at [333, 182] on button "Providers" at bounding box center [317, 184] width 174 height 23
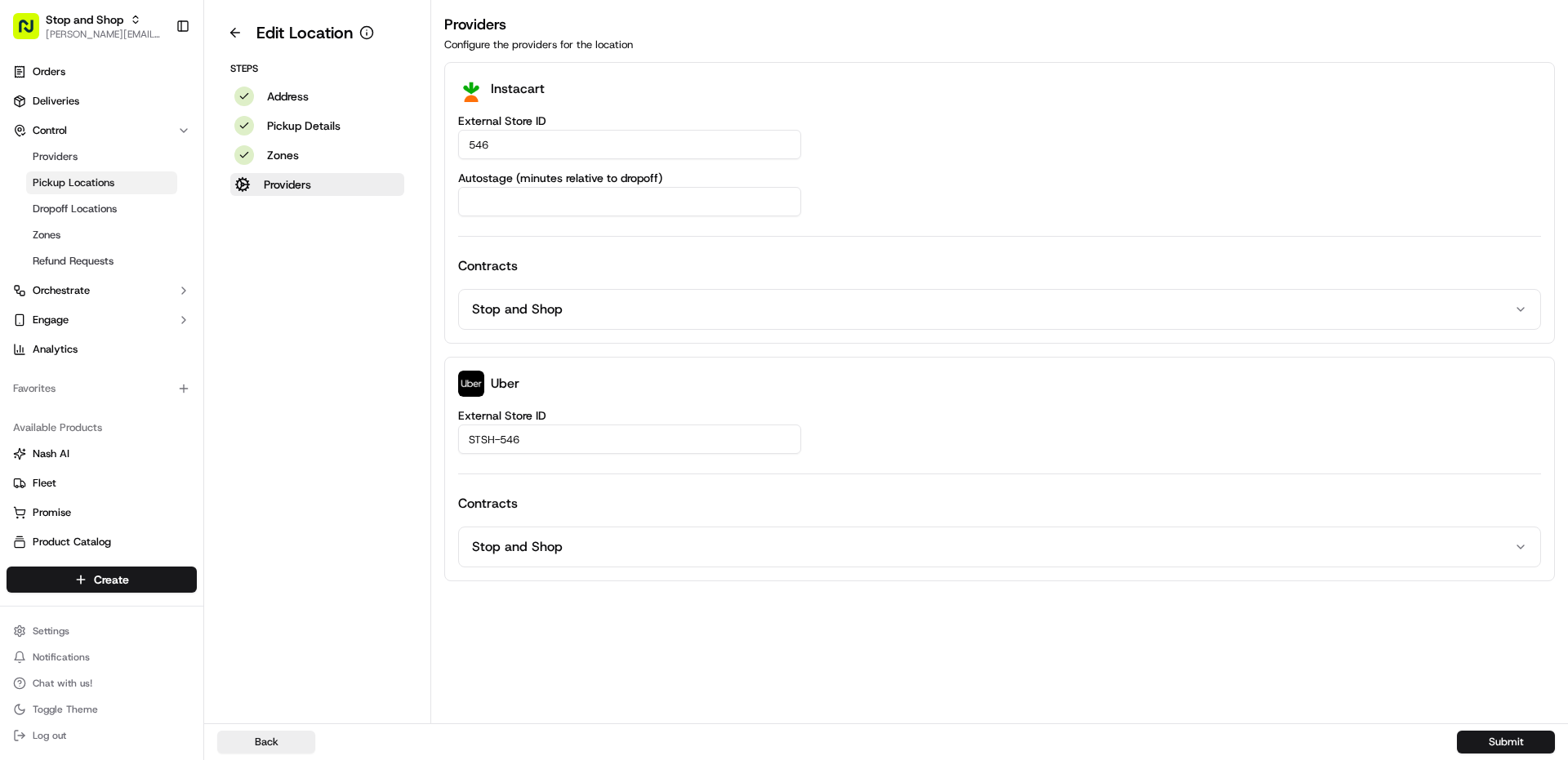
click at [362, 337] on aside "Edit Location Steps Address Pickup Details Zones Providers" at bounding box center [318, 362] width 227 height 723
click at [239, 35] on button at bounding box center [235, 32] width 36 height 26
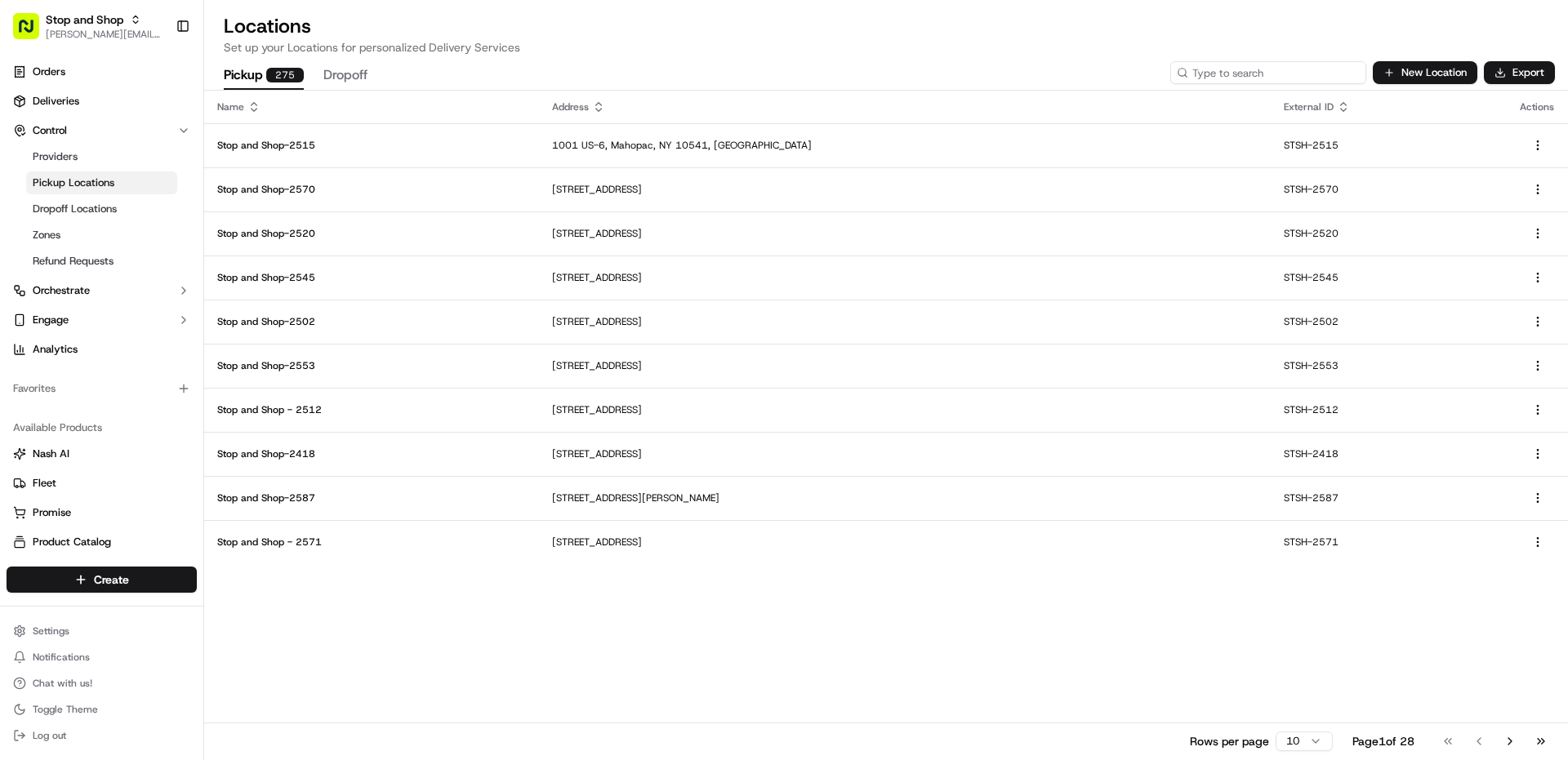
click at [1275, 72] on input at bounding box center [1267, 73] width 196 height 23
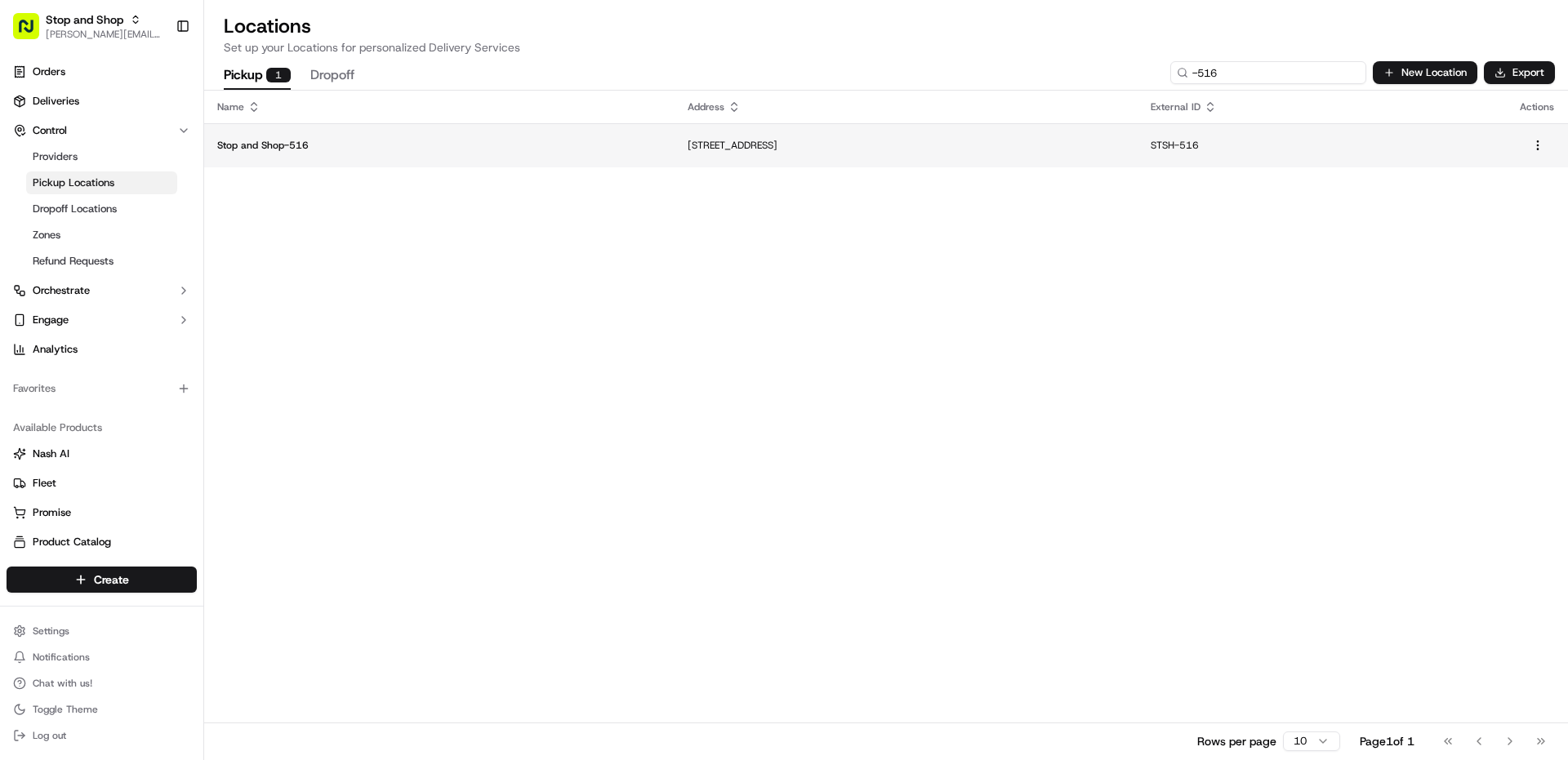
type input "-516"
click at [675, 158] on td "[STREET_ADDRESS]" at bounding box center [907, 145] width 464 height 44
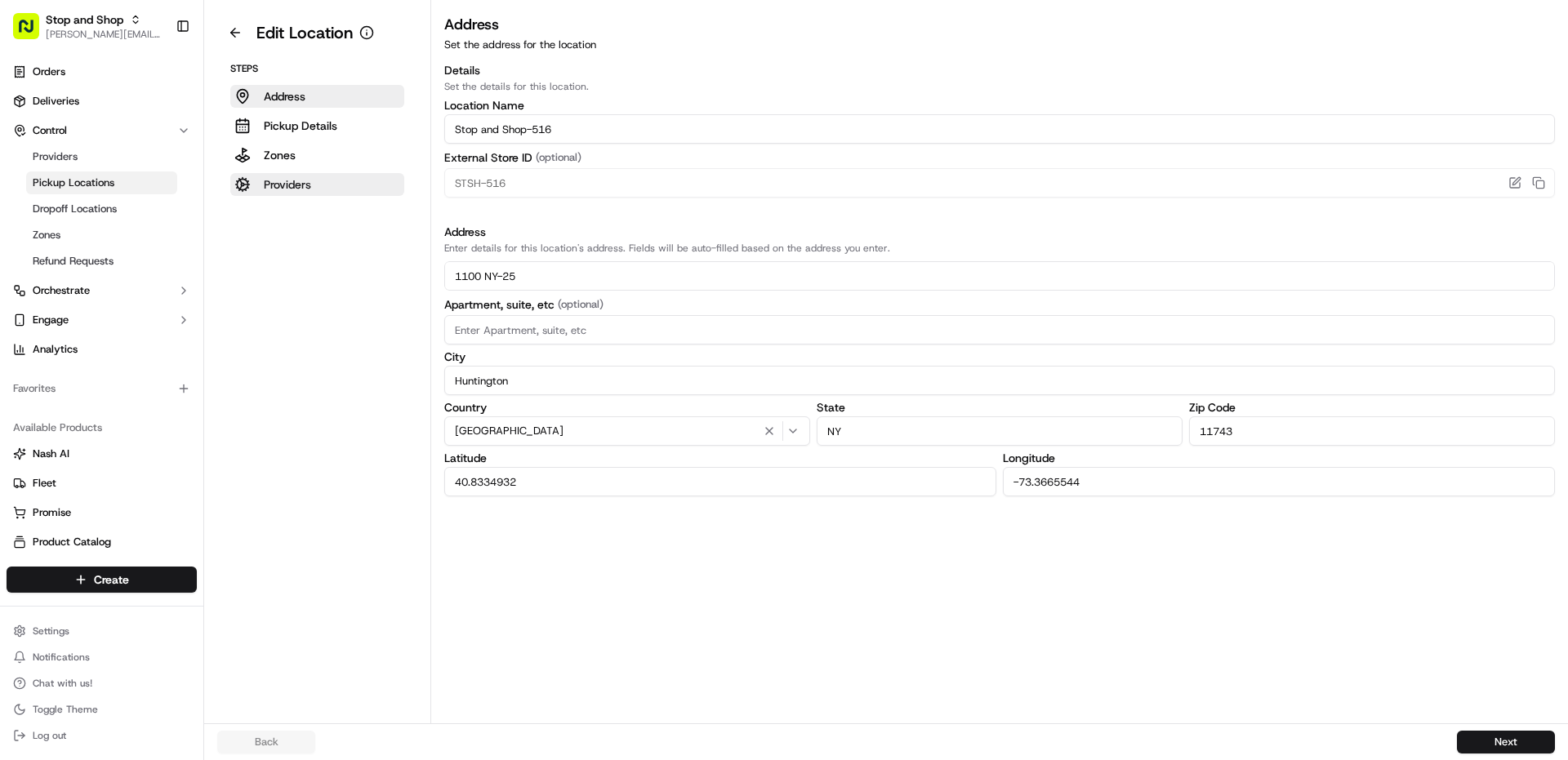
click at [328, 183] on button "Providers" at bounding box center [317, 184] width 174 height 23
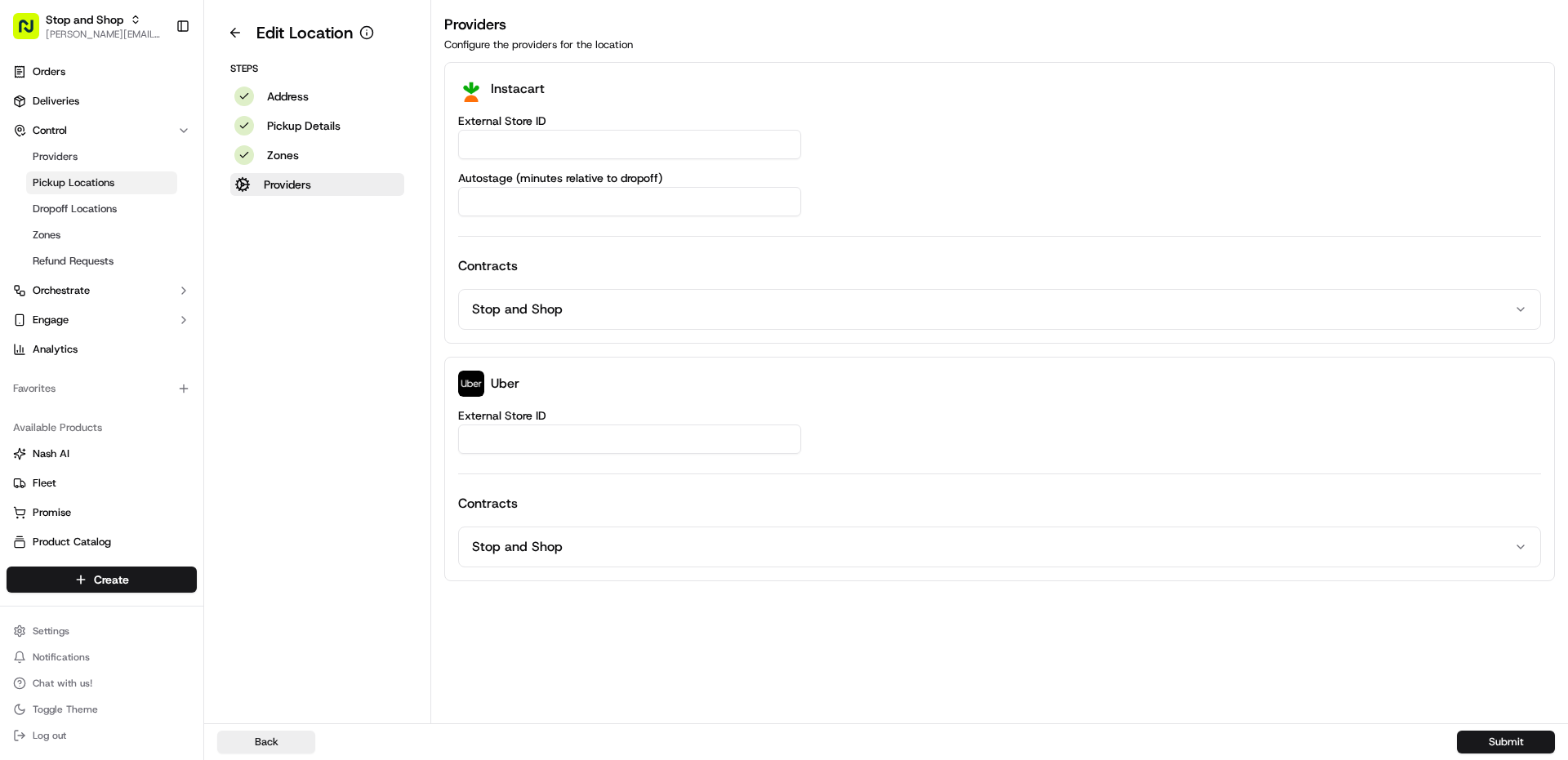
click at [530, 148] on input "External Store ID" at bounding box center [629, 144] width 343 height 30
click at [536, 144] on input "External Store ID" at bounding box center [629, 144] width 343 height 30
type input "516"
type input "STSH-516"
click at [1484, 750] on button "Submit" at bounding box center [1505, 743] width 98 height 23
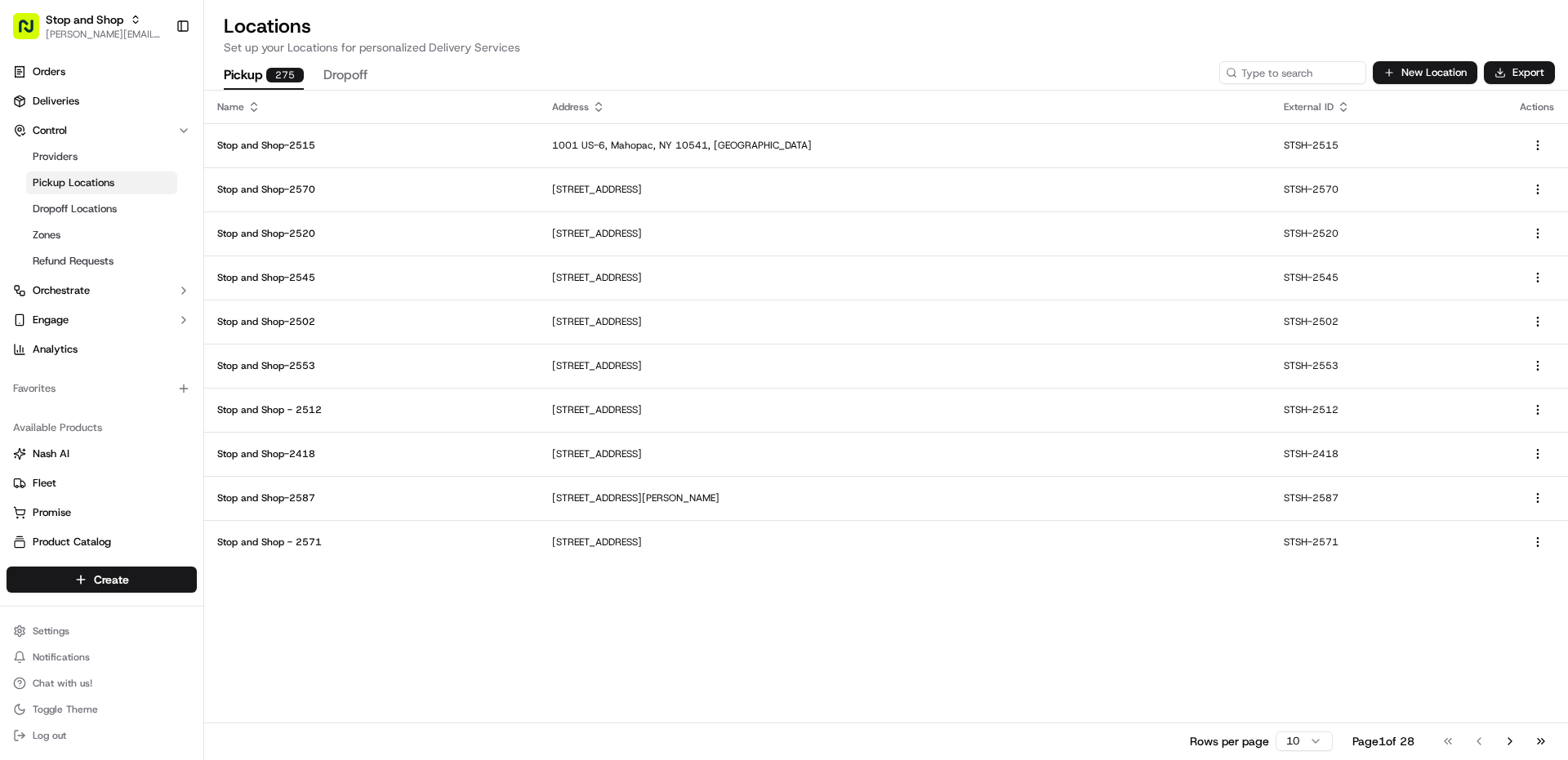
click at [569, 657] on div "Name Address External ID Actions Stop and Shop-2515 [GEOGRAPHIC_DATA] STSH-2515…" at bounding box center [886, 424] width 1364 height 669
click at [1270, 77] on input at bounding box center [1267, 73] width 196 height 23
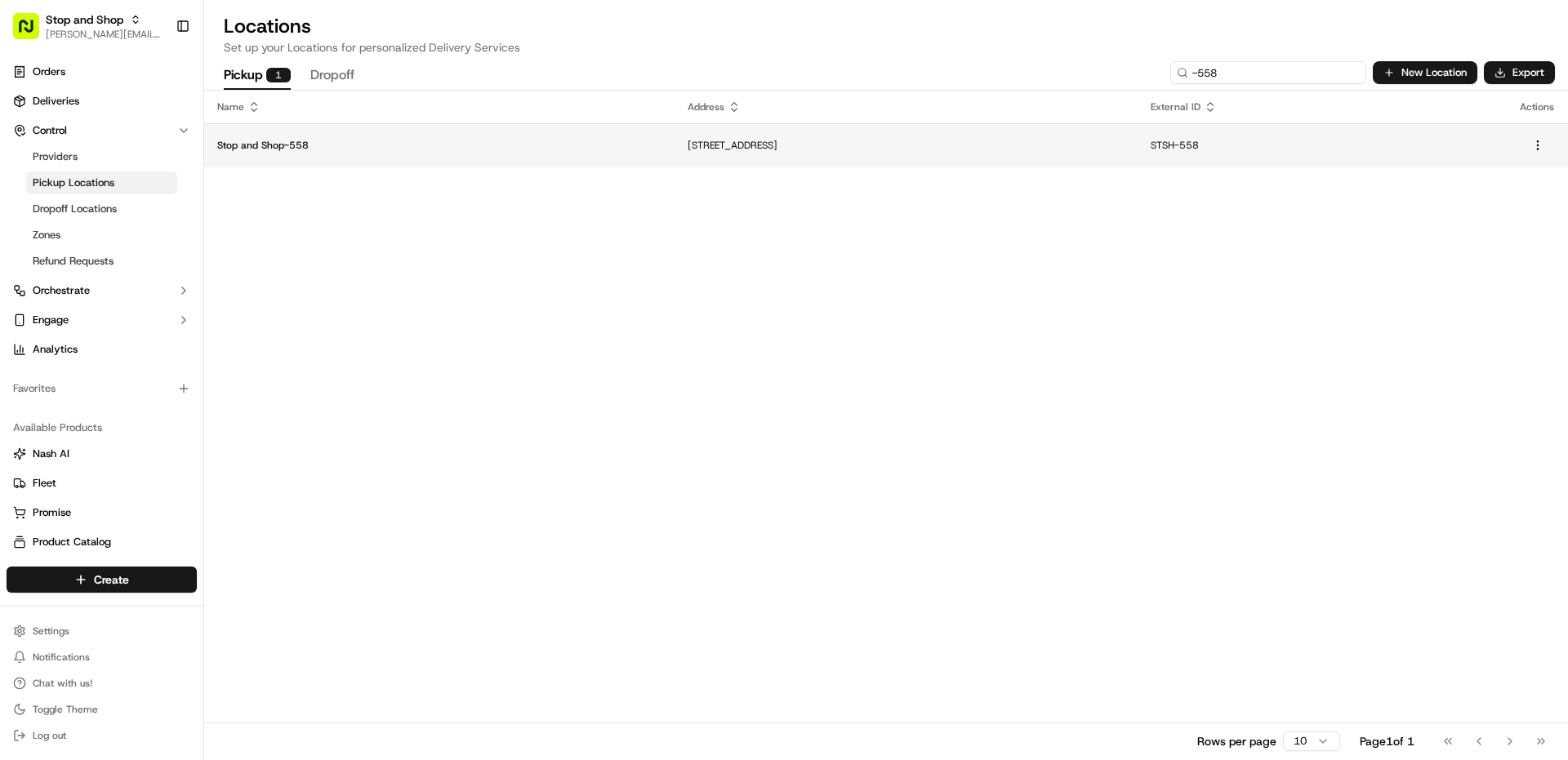
type input "-558"
click at [707, 142] on p "[STREET_ADDRESS]" at bounding box center [906, 145] width 438 height 13
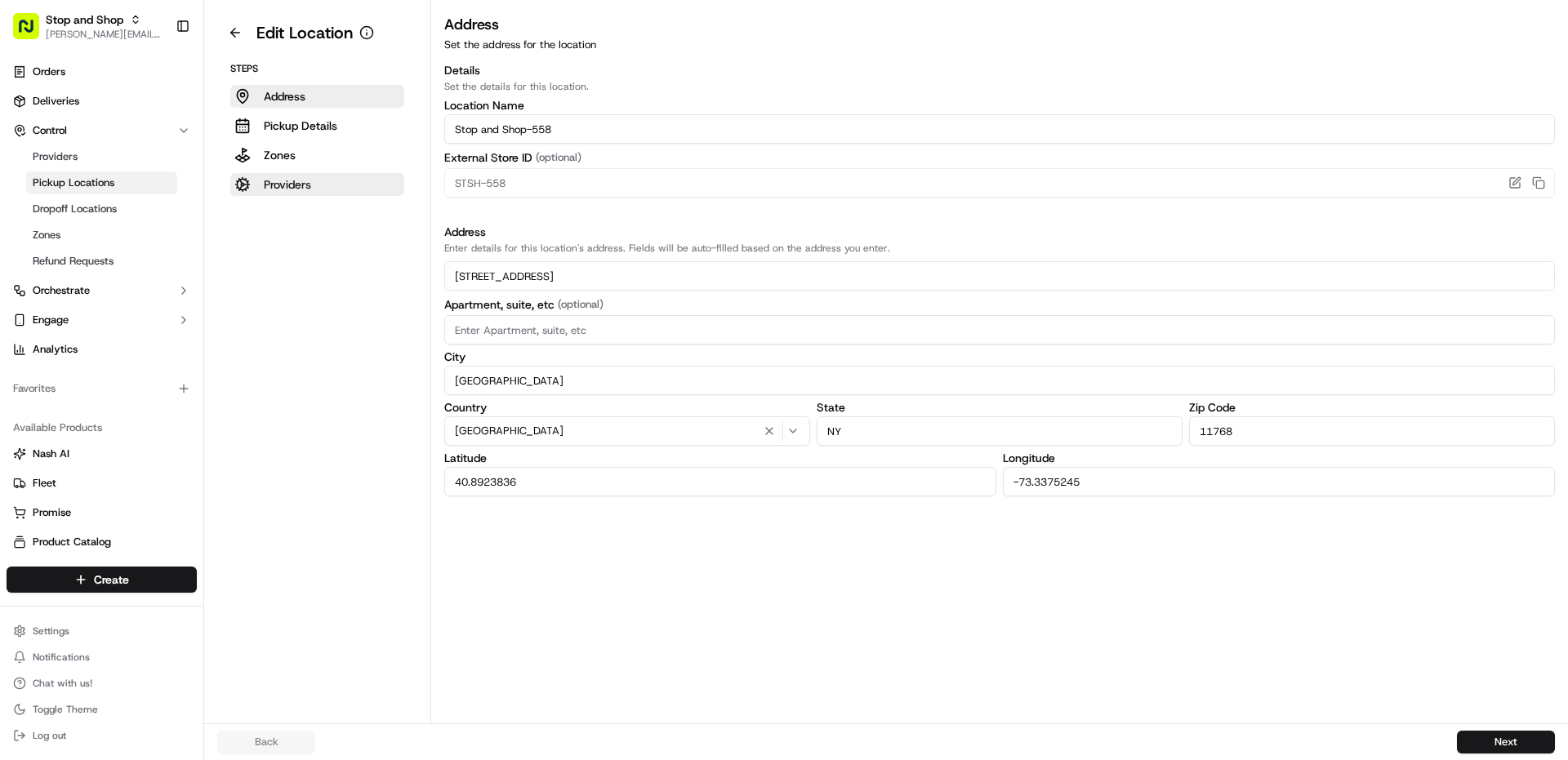
click at [306, 184] on p "Providers" at bounding box center [287, 184] width 47 height 16
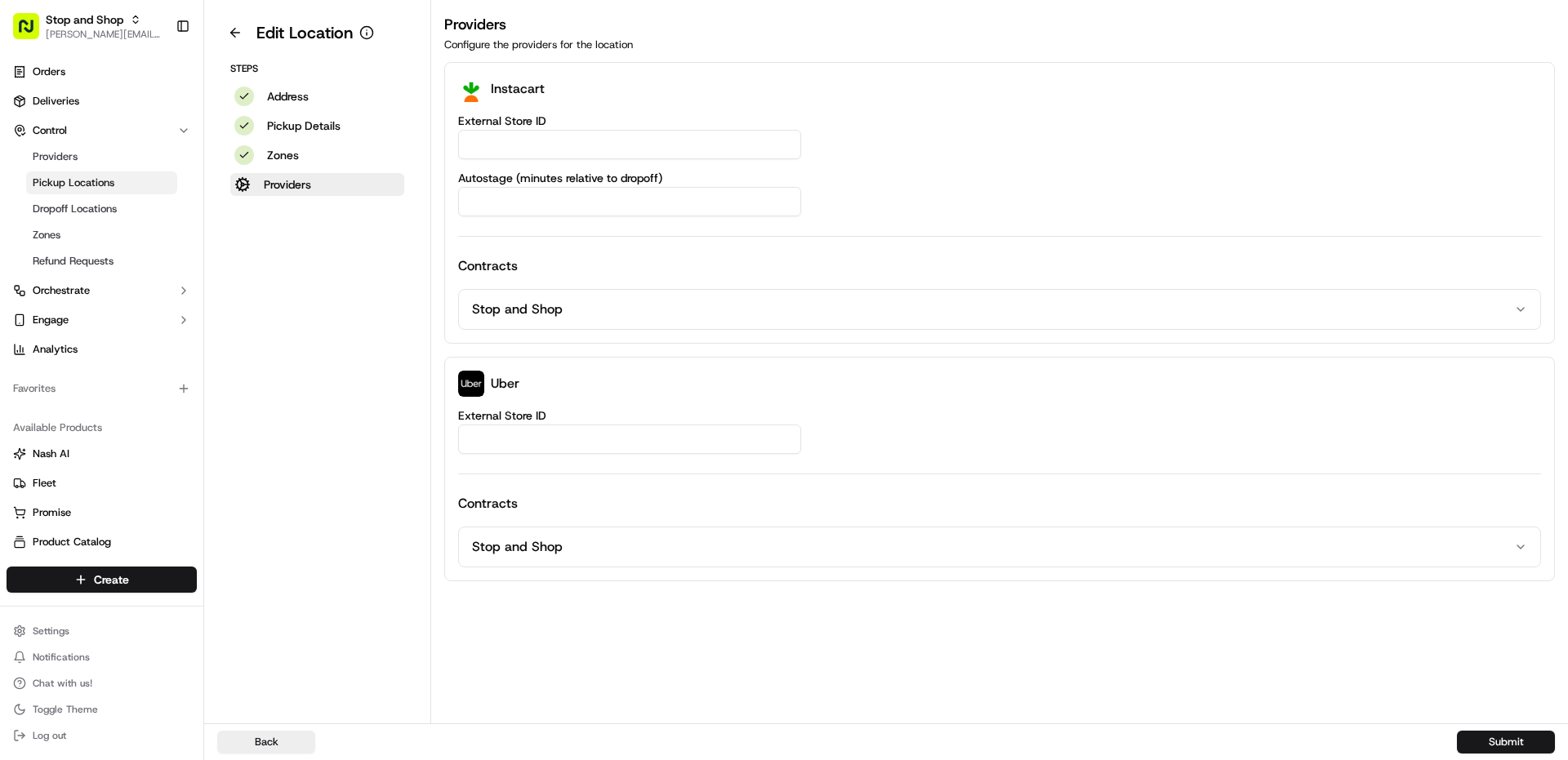
click at [533, 148] on input "External Store ID" at bounding box center [629, 144] width 343 height 30
type input "558"
type input "STSH-558"
click at [1512, 744] on button "Submit" at bounding box center [1505, 743] width 98 height 23
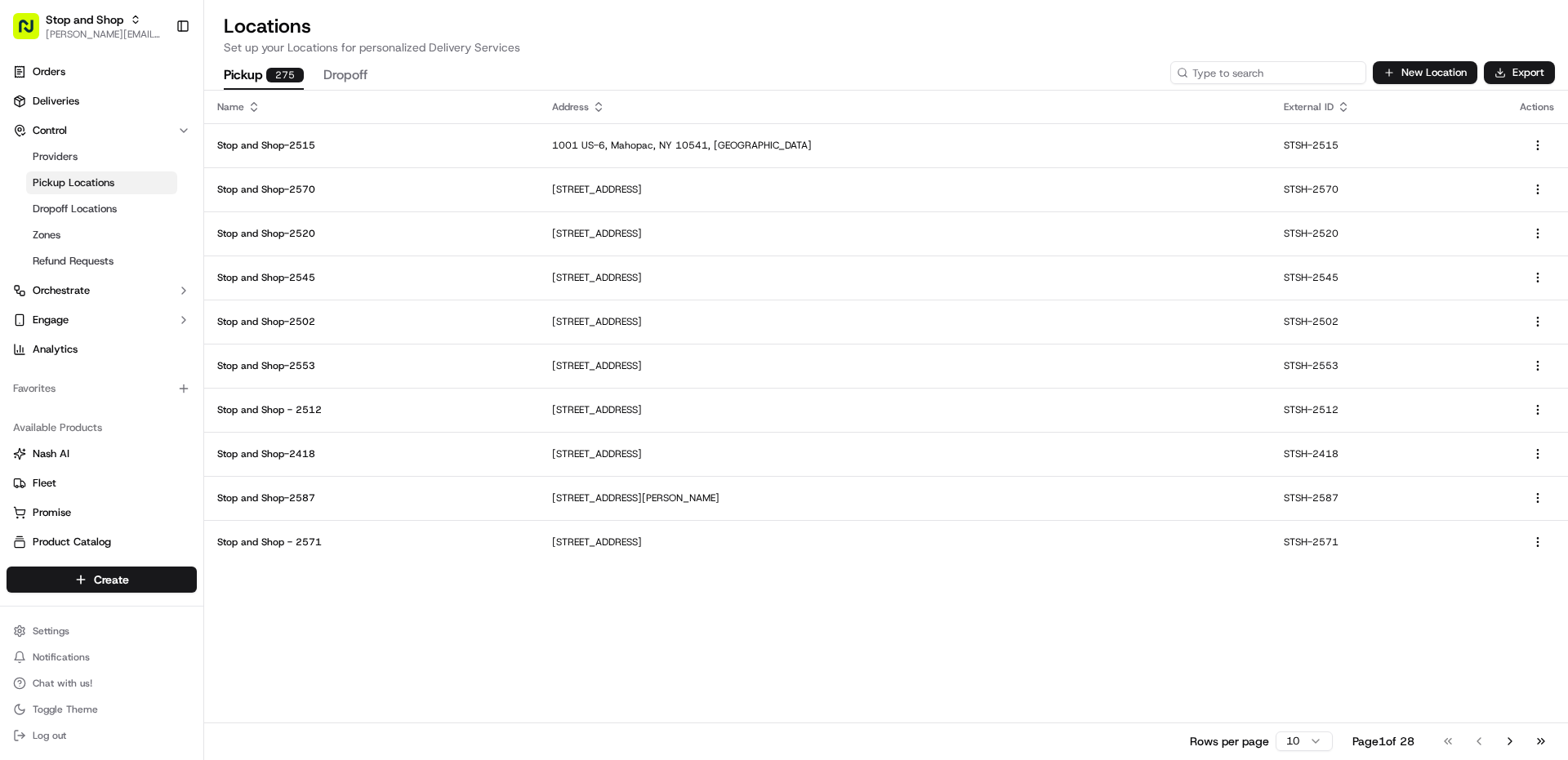
click at [1278, 80] on input at bounding box center [1267, 73] width 196 height 23
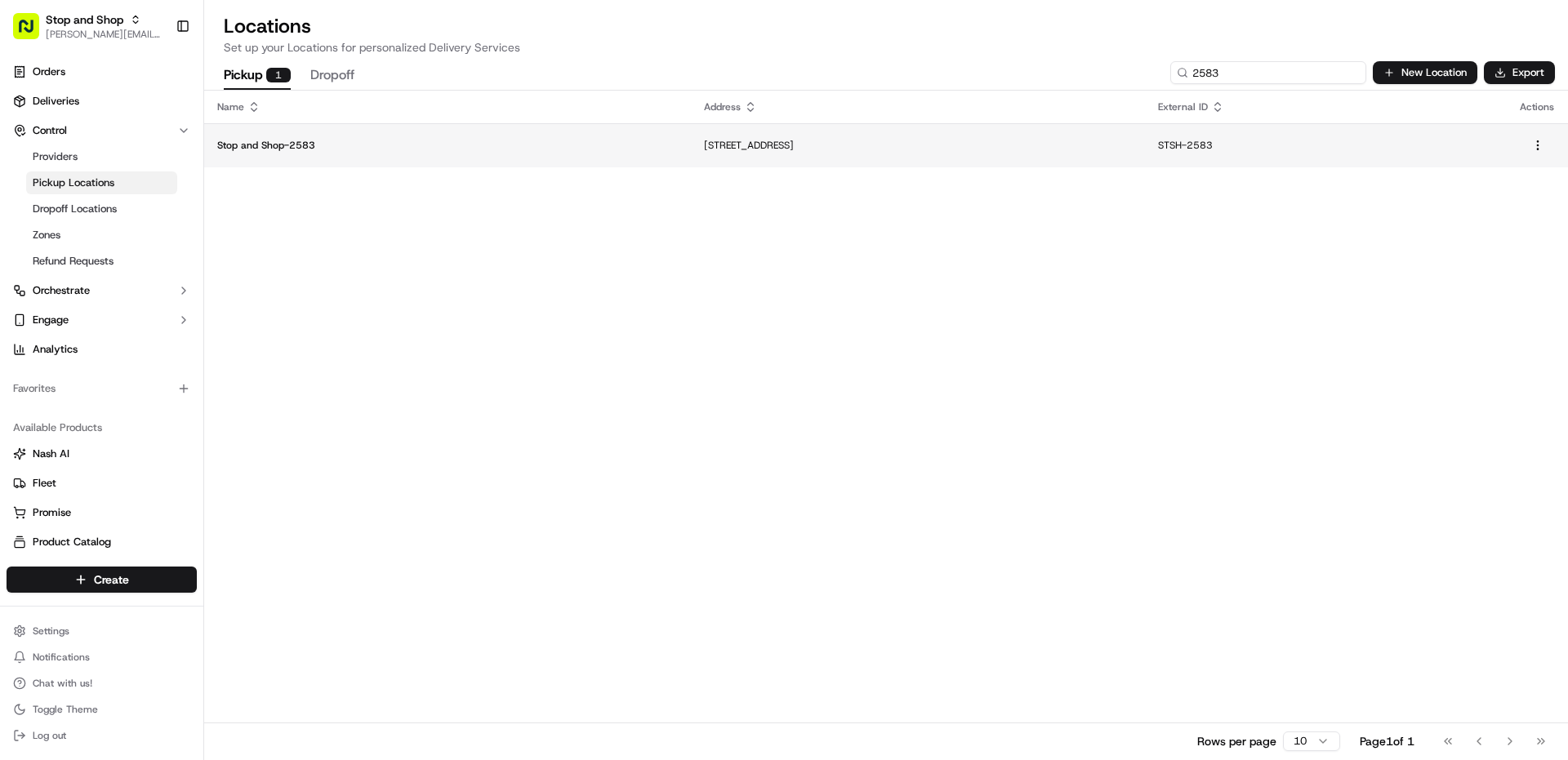
type input "2583"
click at [413, 158] on td "Stop and Shop-2583" at bounding box center [447, 145] width 487 height 44
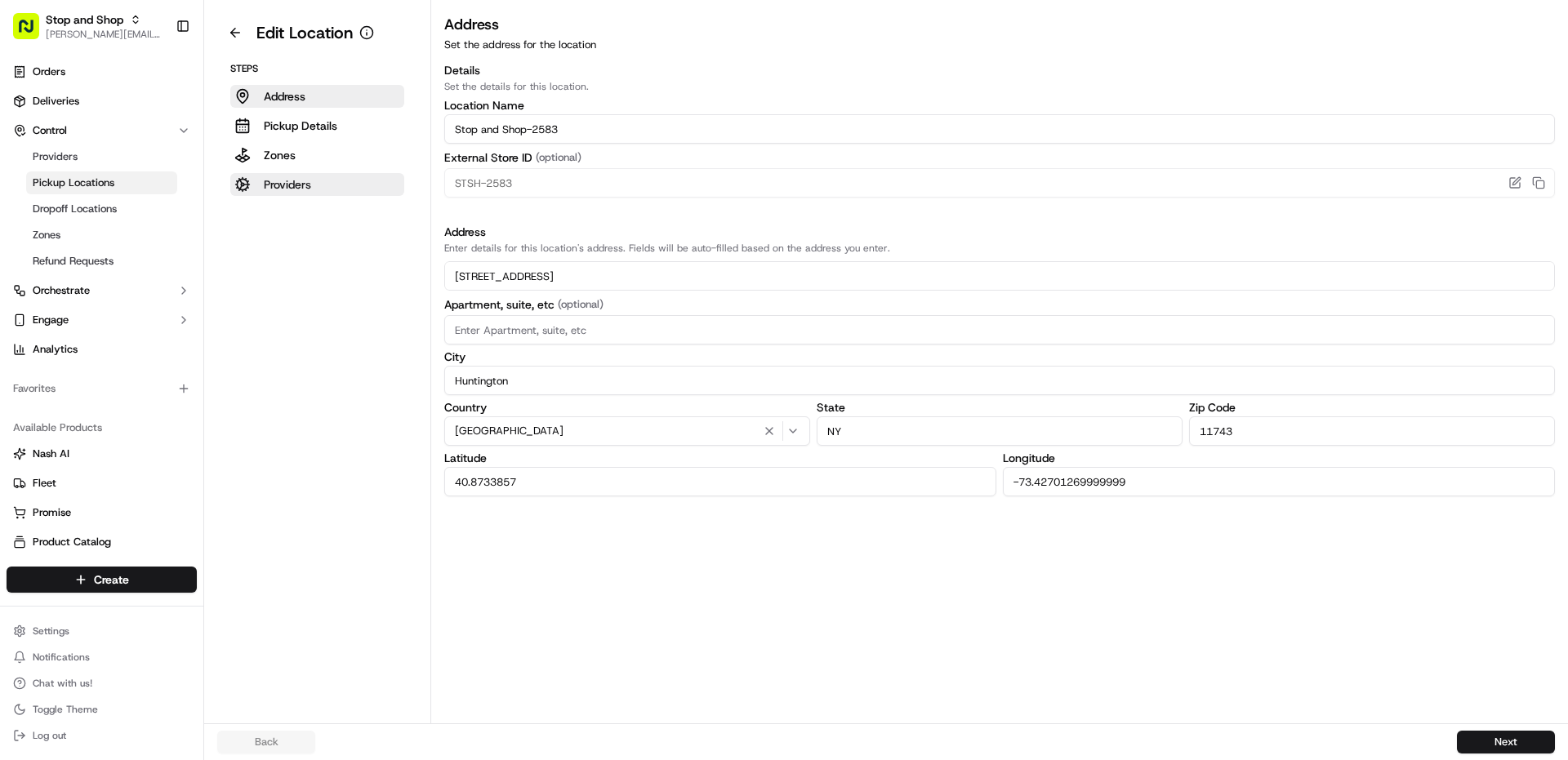
click at [285, 193] on button "Providers" at bounding box center [317, 184] width 174 height 23
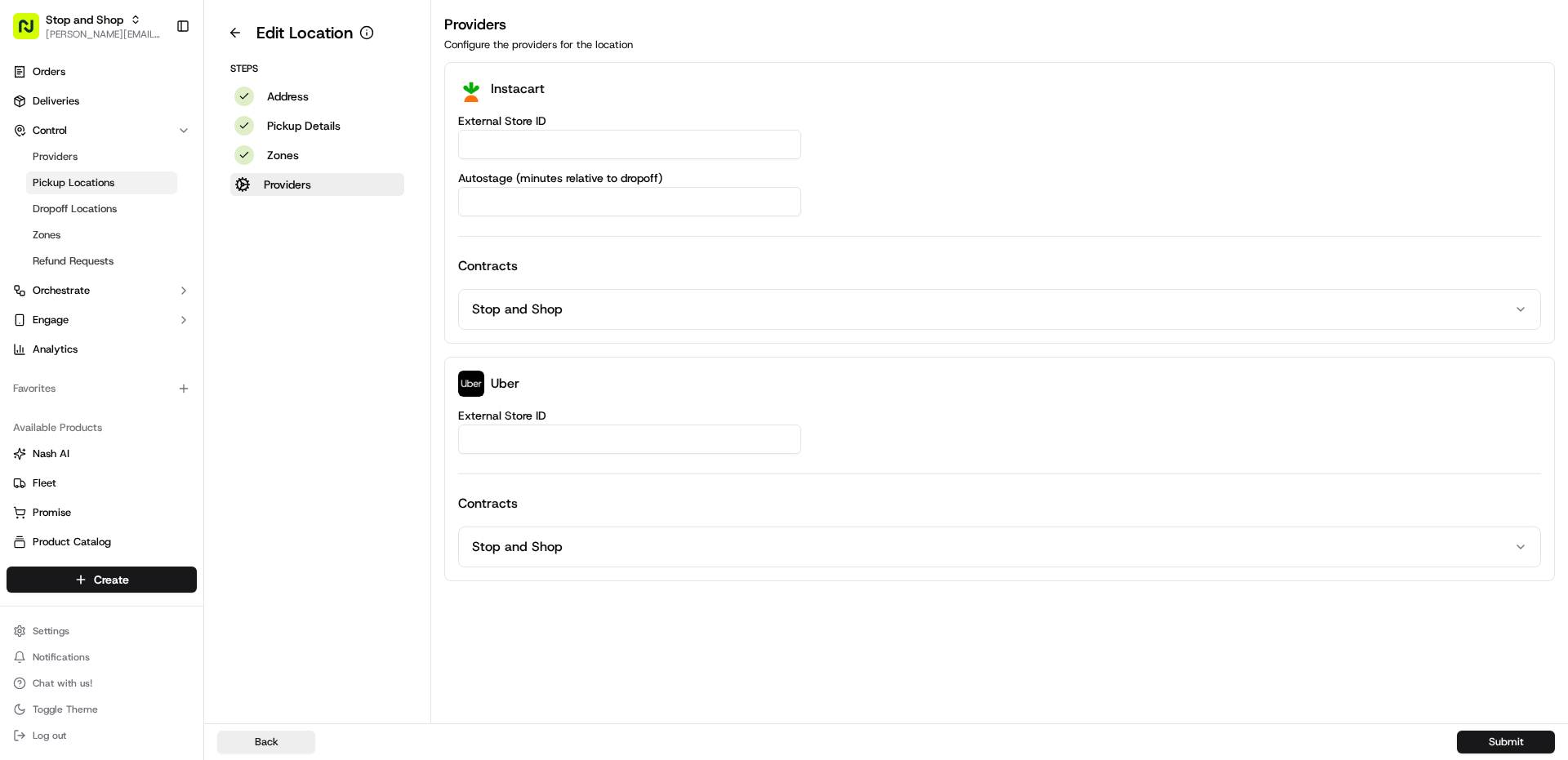
click at [516, 154] on input "External Store ID" at bounding box center [629, 144] width 343 height 30
type input "2583"
click at [525, 430] on input "External Store ID" at bounding box center [629, 439] width 343 height 30
type input "STSH-2583"
click at [1500, 747] on button "Submit" at bounding box center [1505, 743] width 98 height 23
